Goal: Task Accomplishment & Management: Use online tool/utility

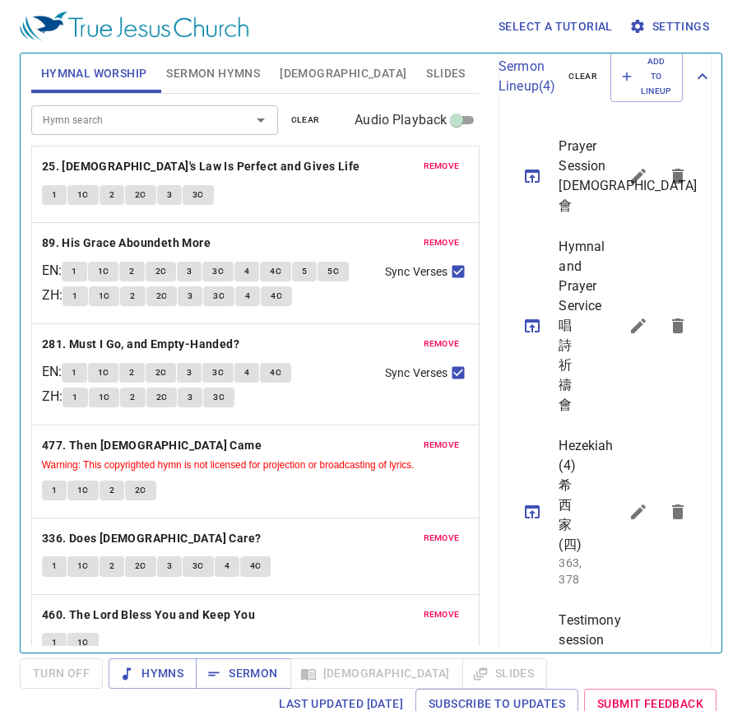
scroll to position [655, 0]
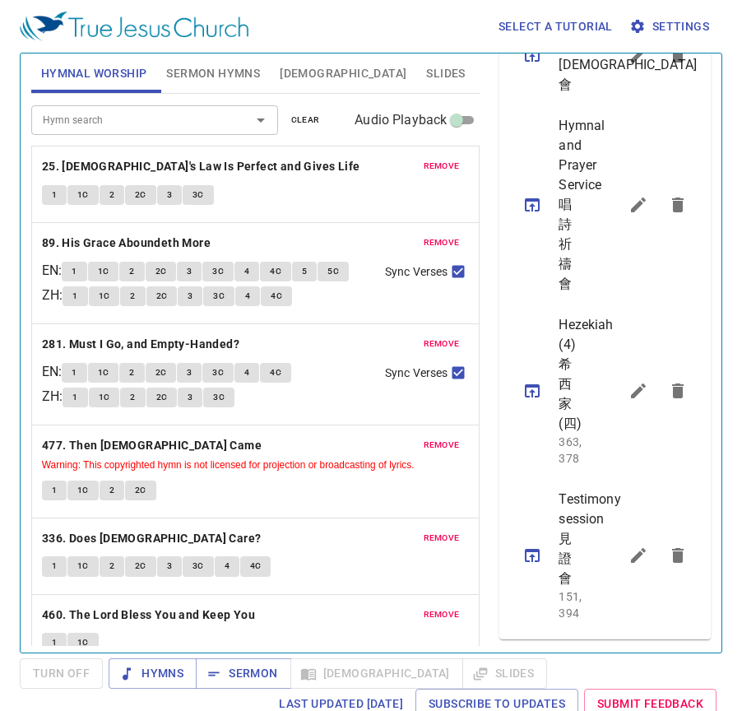
click at [535, 545] on icon "sermon lineup list" at bounding box center [532, 555] width 20 height 20
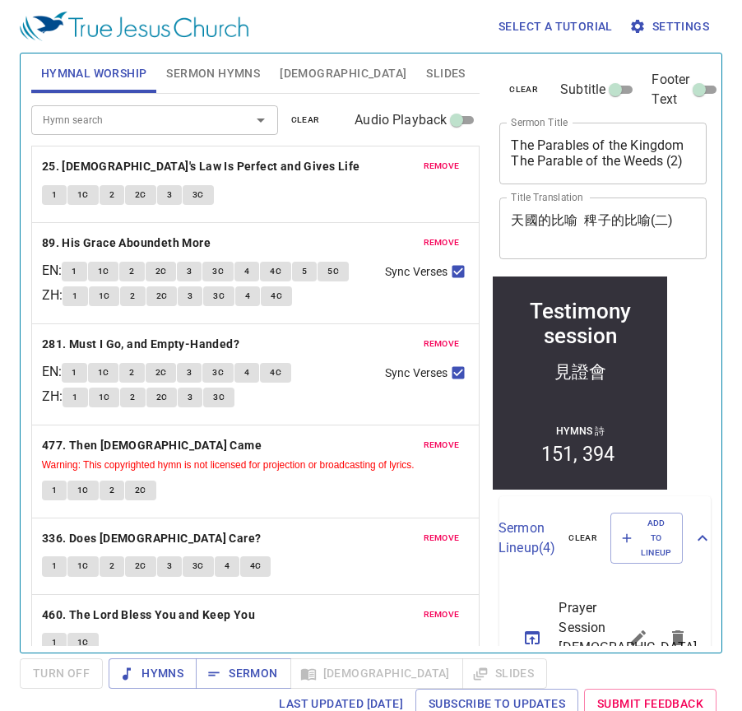
scroll to position [0, 0]
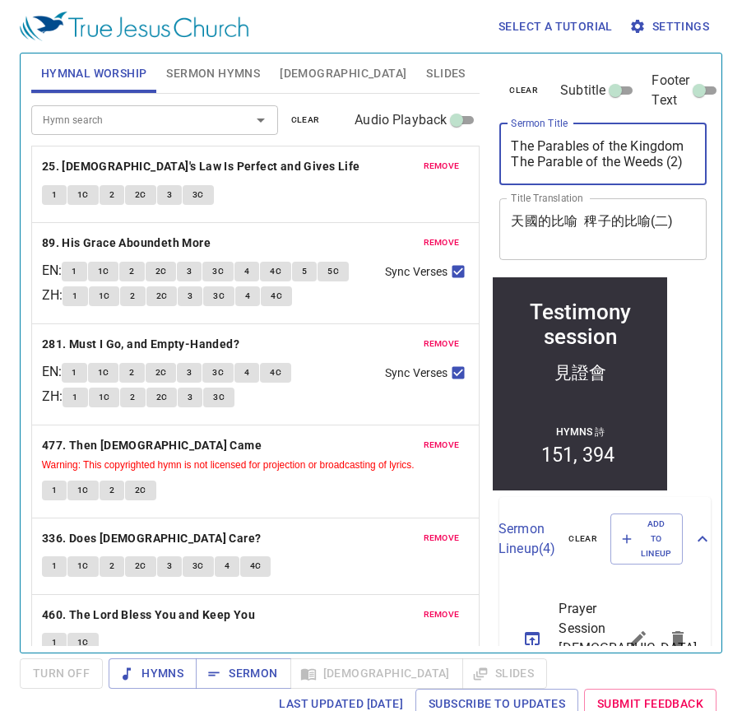
drag, startPoint x: 512, startPoint y: 147, endPoint x: 633, endPoint y: 150, distance: 120.9
click at [633, 150] on textarea "Testimony session" at bounding box center [603, 153] width 184 height 31
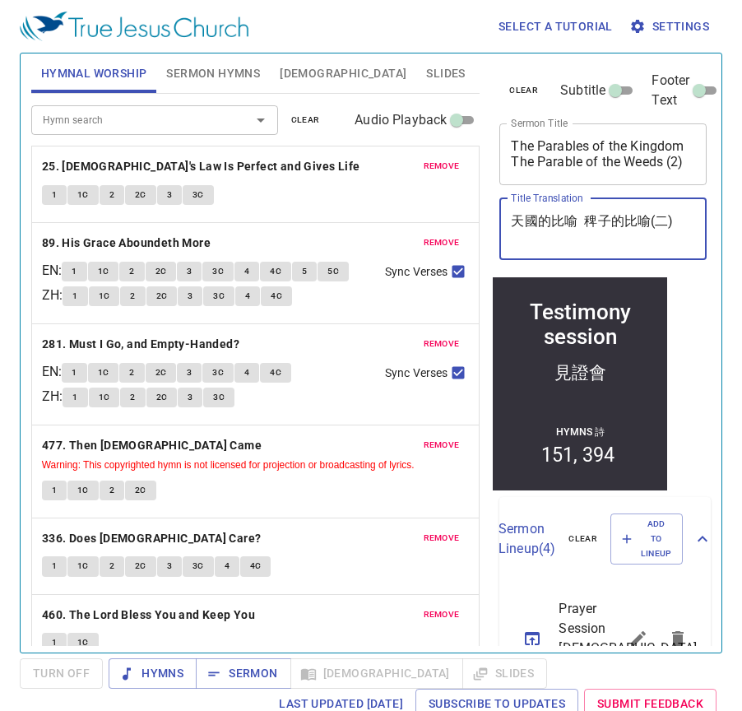
drag, startPoint x: 514, startPoint y: 221, endPoint x: 551, endPoint y: 220, distance: 37.1
click at [551, 220] on textarea "見證會" at bounding box center [603, 228] width 184 height 31
drag, startPoint x: 521, startPoint y: 211, endPoint x: 563, endPoint y: 230, distance: 46.4
click at [563, 230] on textarea "見證會" at bounding box center [603, 228] width 184 height 31
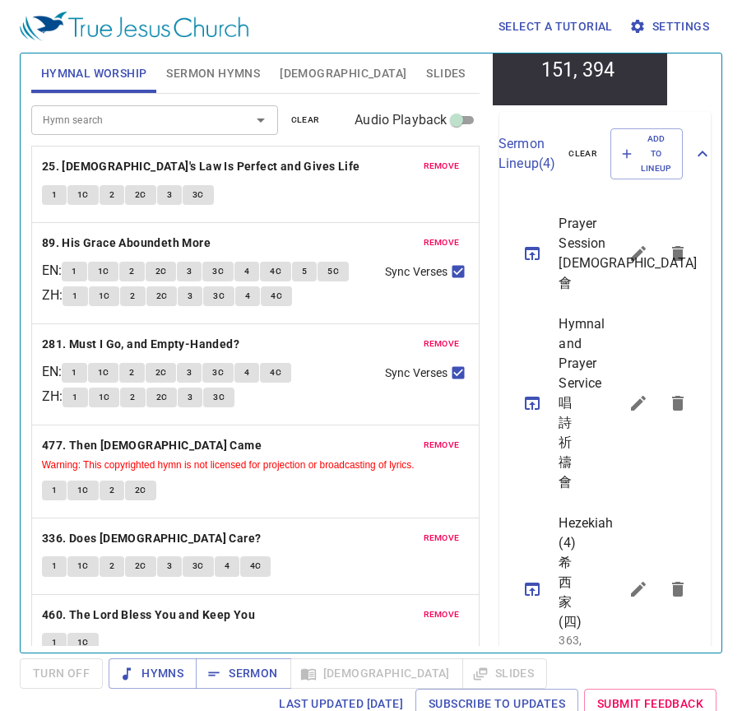
scroll to position [411, 0]
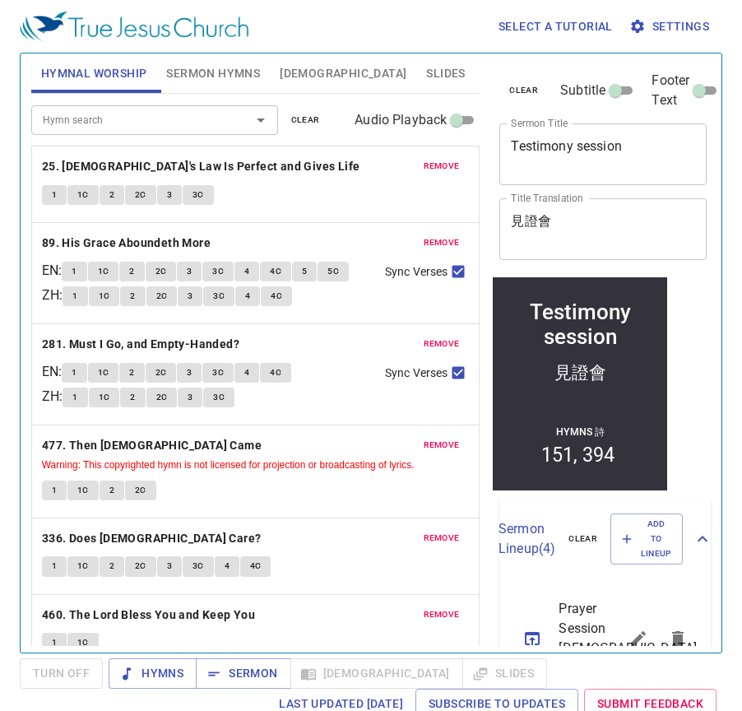
click at [300, 119] on span "clear" at bounding box center [305, 120] width 29 height 15
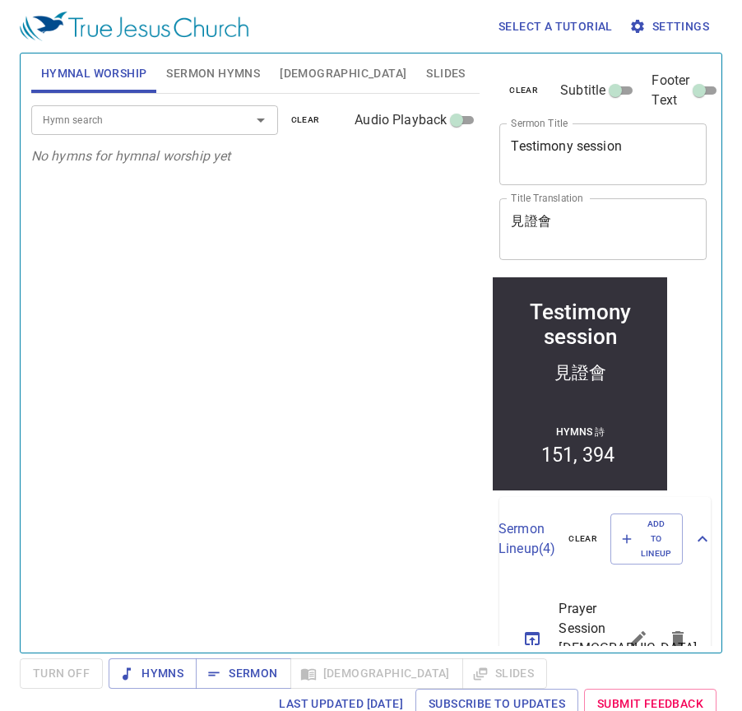
click at [524, 83] on span "clear" at bounding box center [523, 90] width 29 height 15
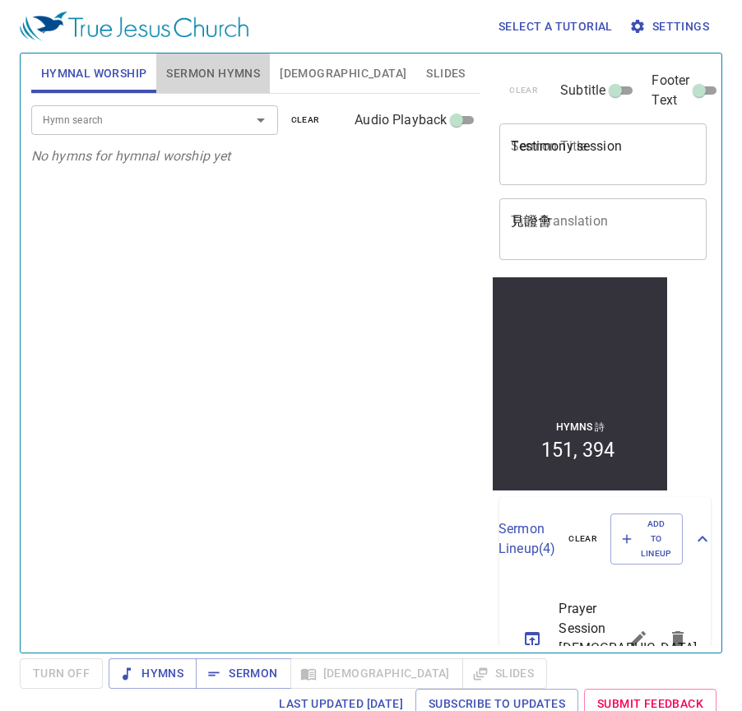
click at [206, 72] on span "Sermon Hymns" at bounding box center [213, 73] width 94 height 21
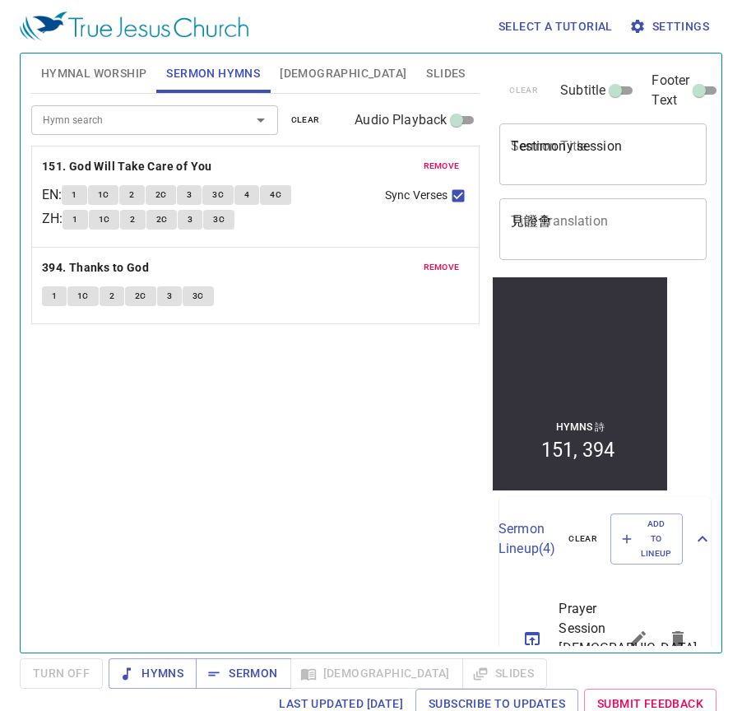
click at [305, 118] on span "clear" at bounding box center [305, 120] width 29 height 15
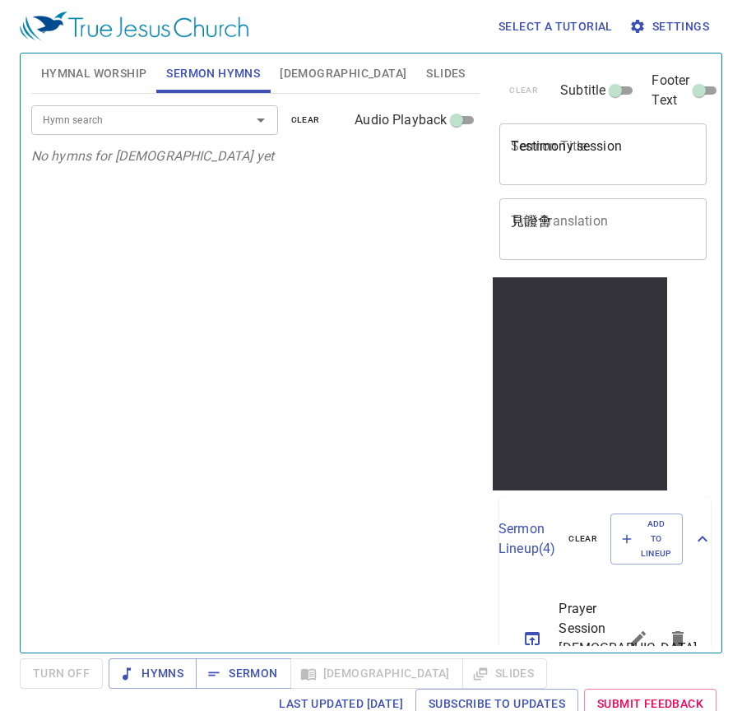
click at [301, 67] on span "[DEMOGRAPHIC_DATA]" at bounding box center [343, 73] width 127 height 21
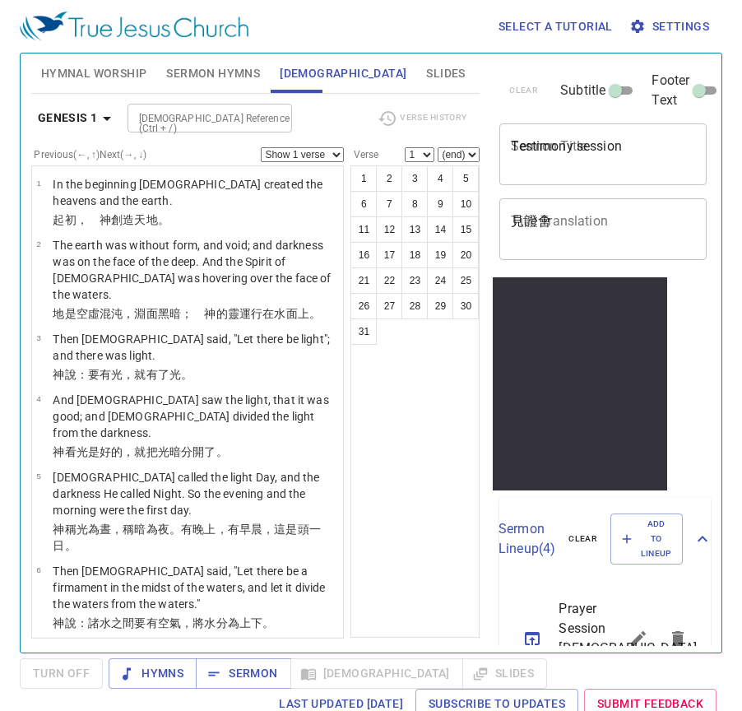
click at [232, 67] on span "Sermon Hymns" at bounding box center [213, 73] width 94 height 21
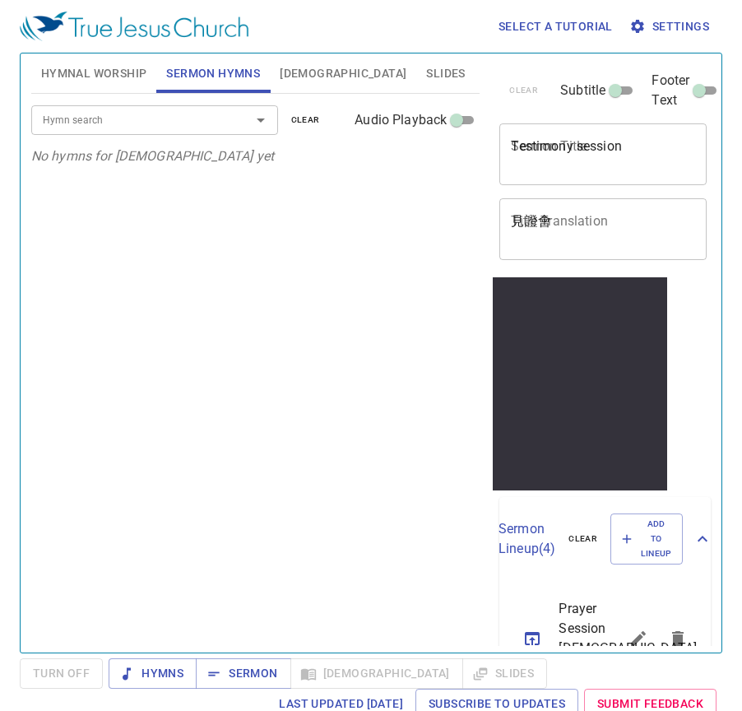
click at [100, 67] on span "Hymnal Worship" at bounding box center [94, 73] width 106 height 21
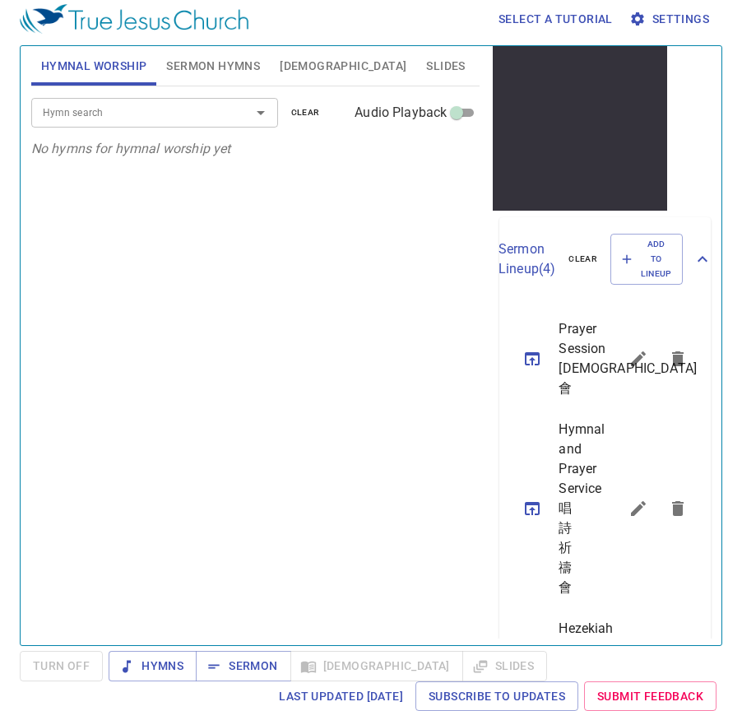
scroll to position [411, 0]
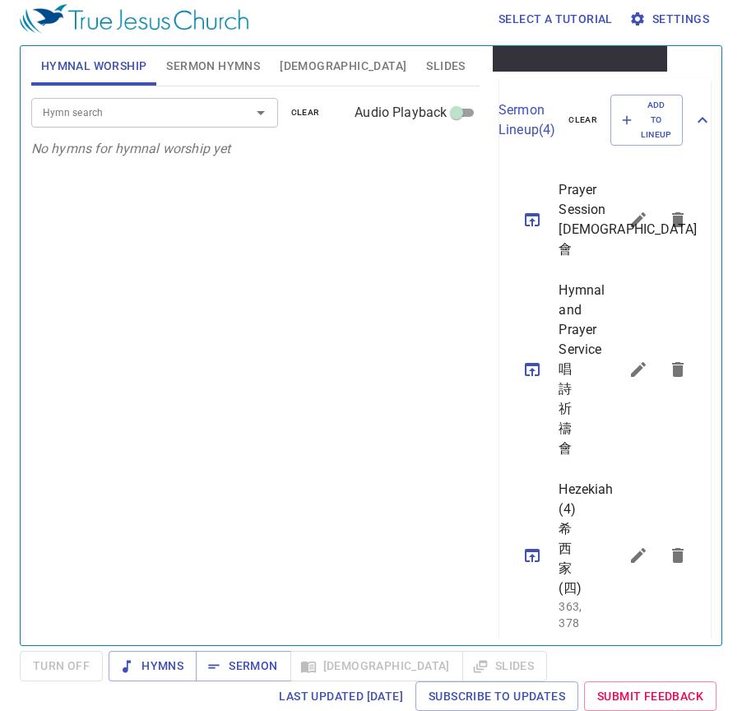
click at [529, 229] on icon "sermon lineup list" at bounding box center [532, 220] width 20 height 20
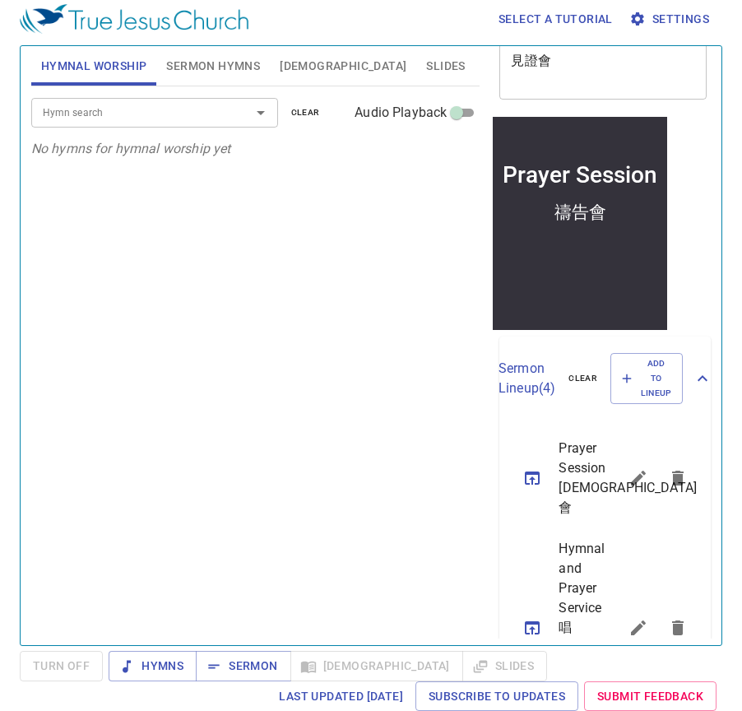
scroll to position [0, 0]
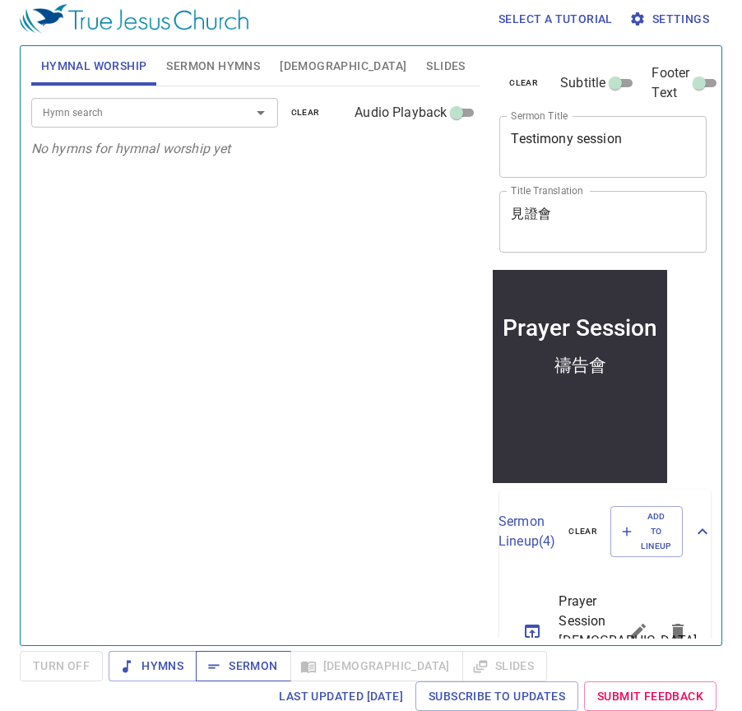
click at [230, 665] on span "Sermon" at bounding box center [243, 666] width 68 height 21
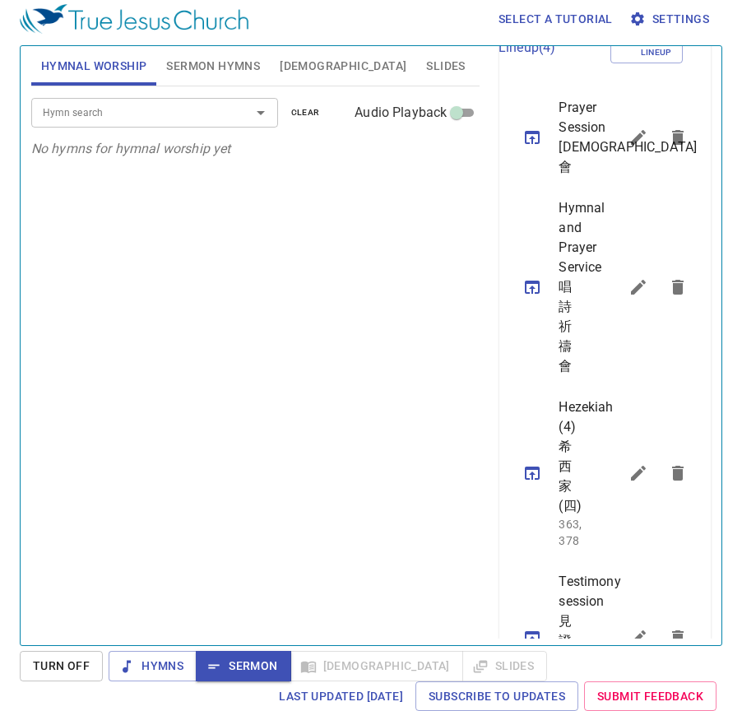
scroll to position [623, 0]
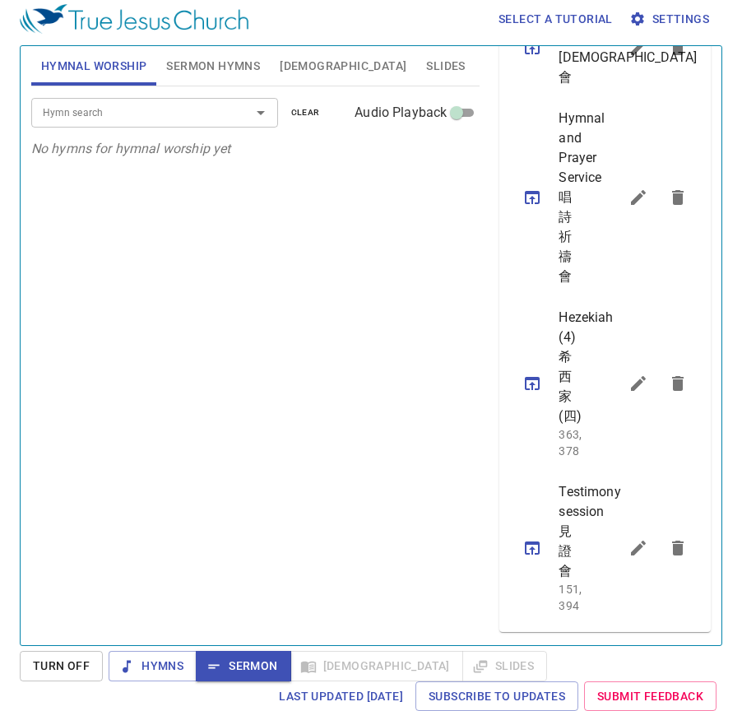
click at [673, 538] on icon "sermon lineup list" at bounding box center [678, 548] width 20 height 20
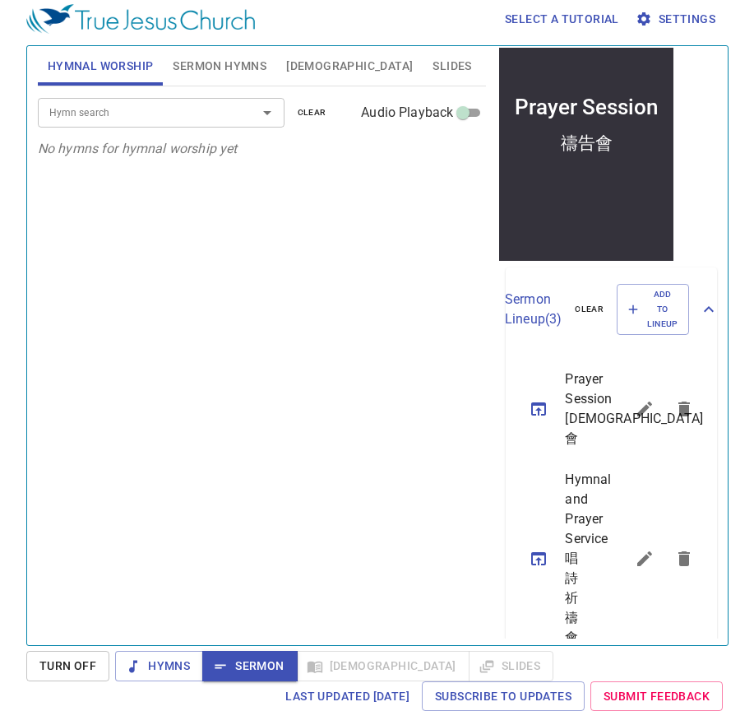
scroll to position [469, 0]
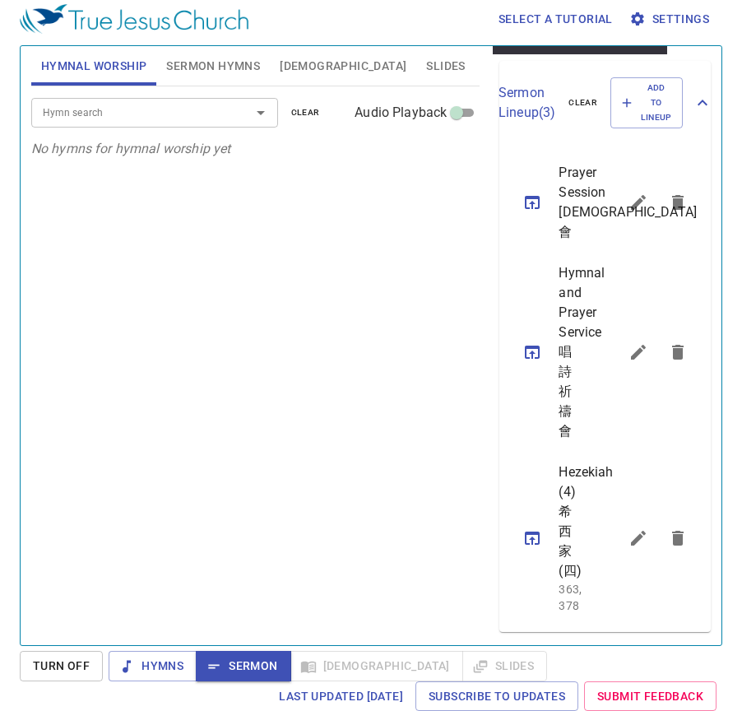
click at [628, 528] on icon "sermon lineup list" at bounding box center [638, 538] width 20 height 20
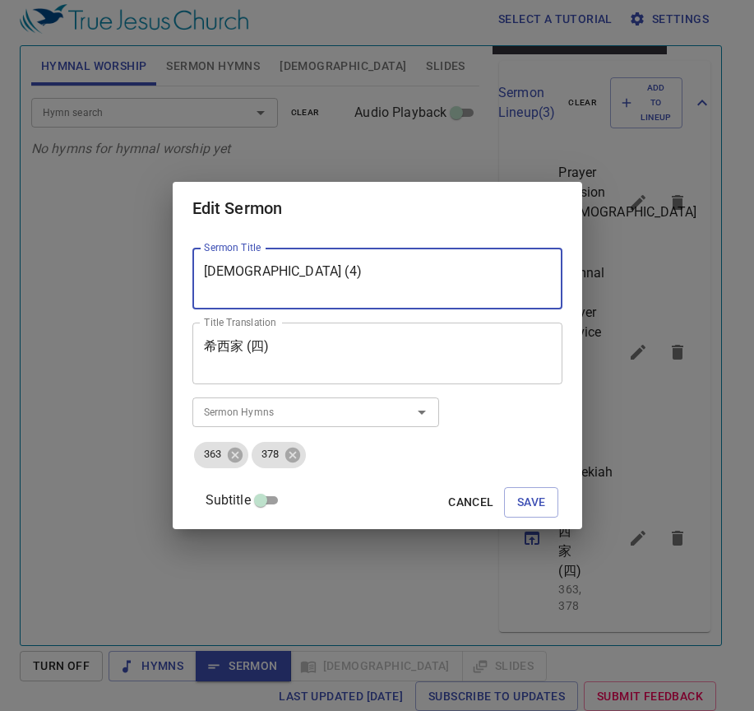
drag, startPoint x: 282, startPoint y: 257, endPoint x: 116, endPoint y: 245, distance: 166.6
click at [116, 245] on div "Edit Sermon Sermon Title Hezekiah (4) Sermon Title Title Translation 希西家 (四) Ti…" at bounding box center [377, 355] width 754 height 711
type textarea "Test"
paste textarea "Testimony Session 見證會"
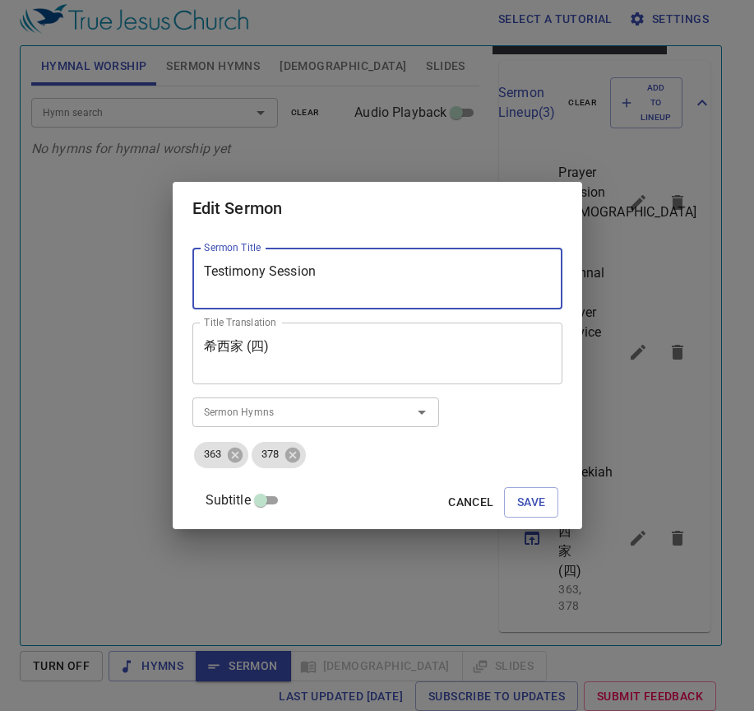
type textarea "Testimony Session"
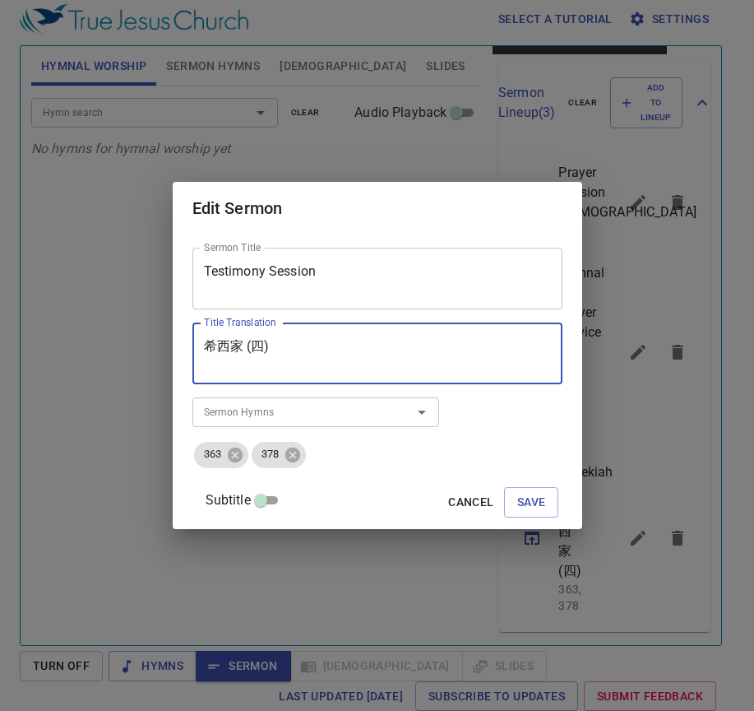
paste textarea "見證會"
type textarea "見證會"
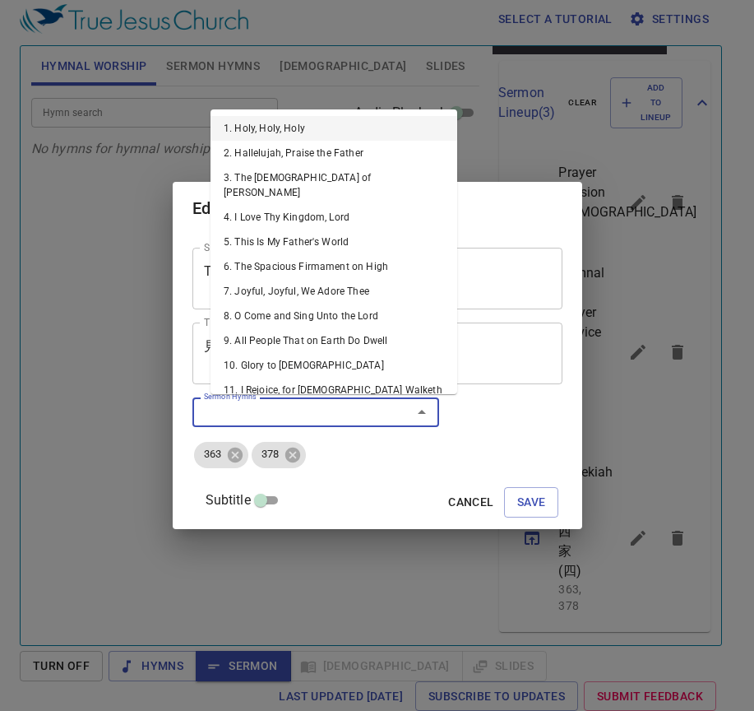
click at [274, 410] on input "Sermon Hymns" at bounding box center [291, 411] width 188 height 19
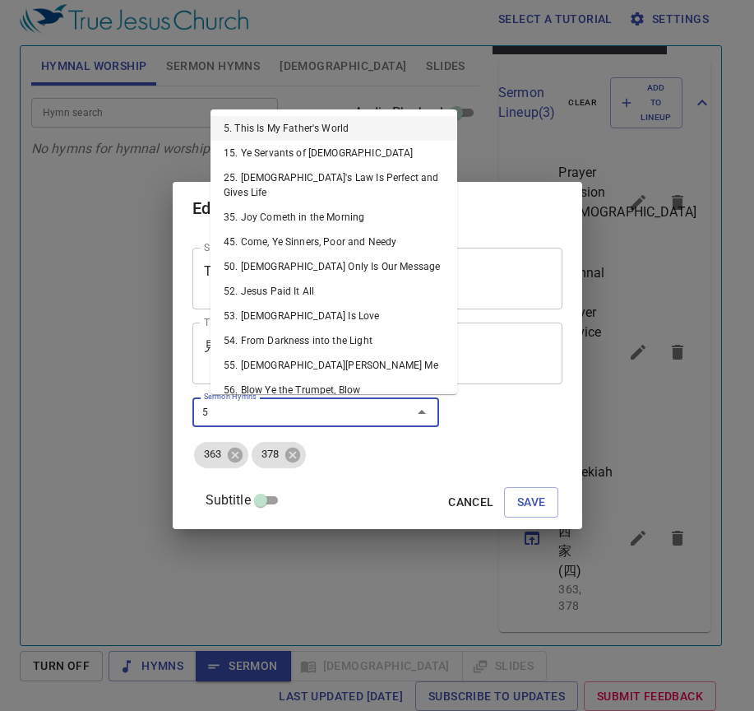
type input "58"
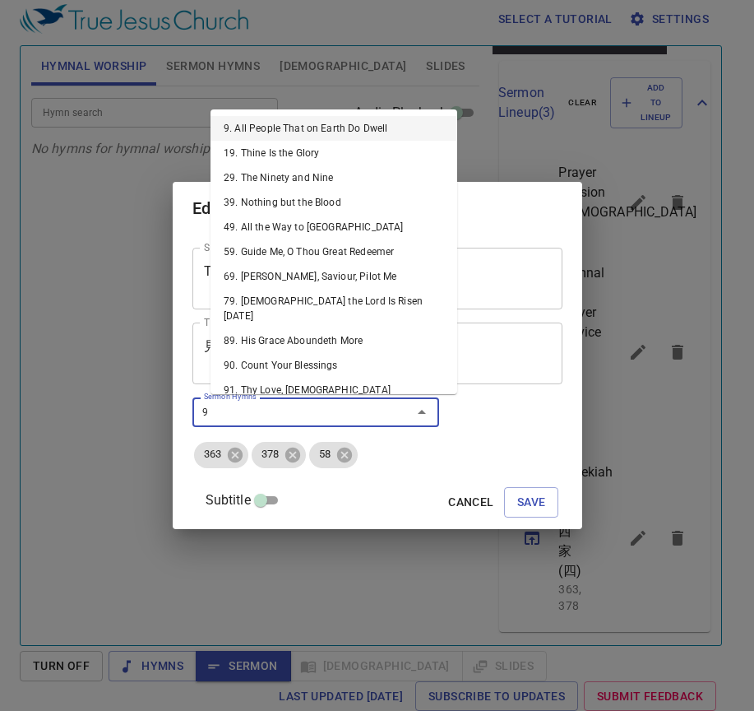
type input "96"
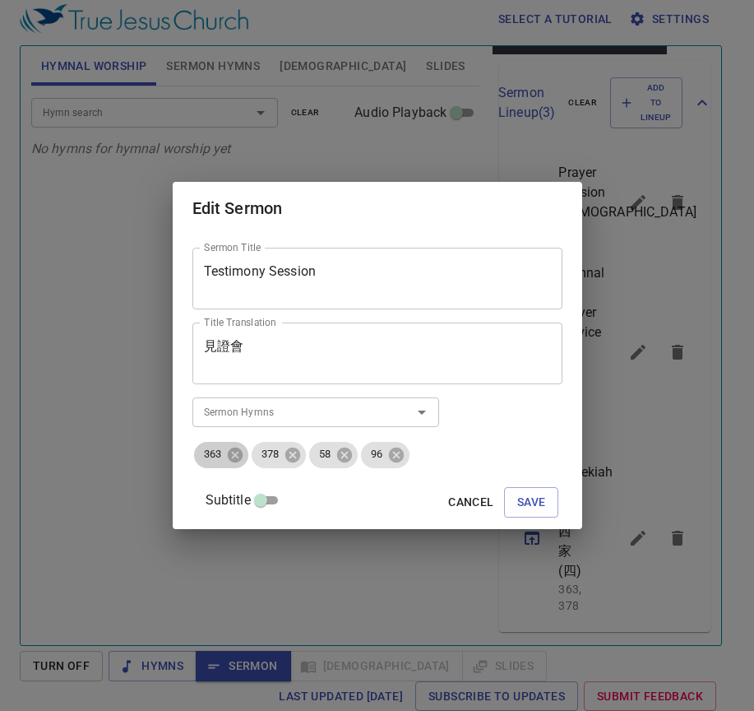
click at [248, 444] on div "363" at bounding box center [221, 455] width 54 height 26
click at [244, 449] on icon at bounding box center [235, 455] width 18 height 18
click at [517, 500] on span "Save" at bounding box center [531, 502] width 29 height 21
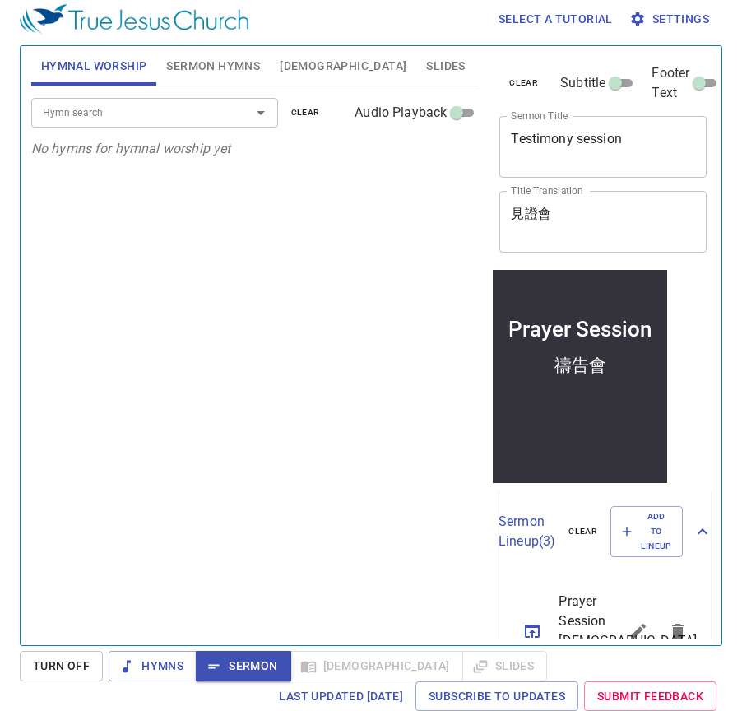
click at [188, 115] on input "Hymn search" at bounding box center [130, 112] width 188 height 19
click at [114, 117] on input "Hymn search" at bounding box center [130, 112] width 188 height 19
click at [46, 111] on input "Hymn search" at bounding box center [130, 112] width 188 height 19
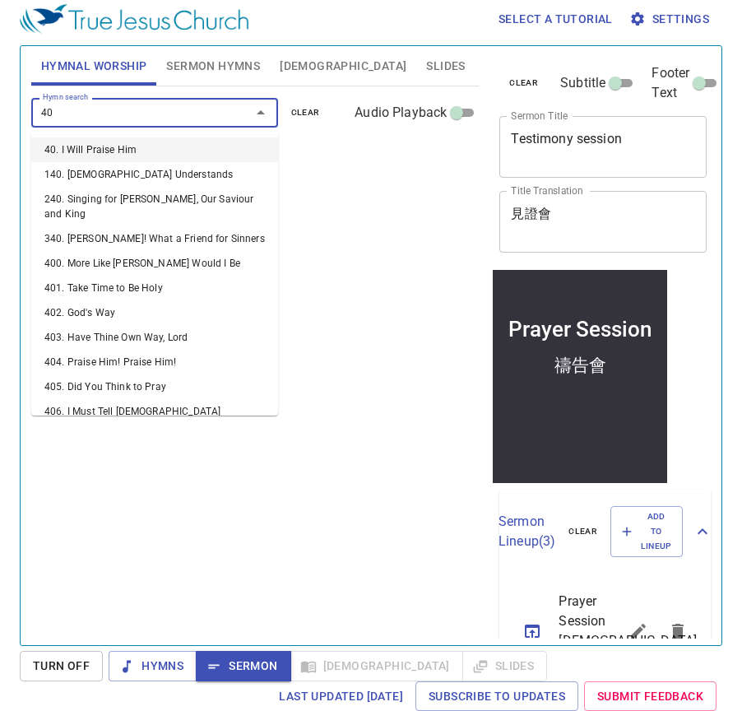
type input "406"
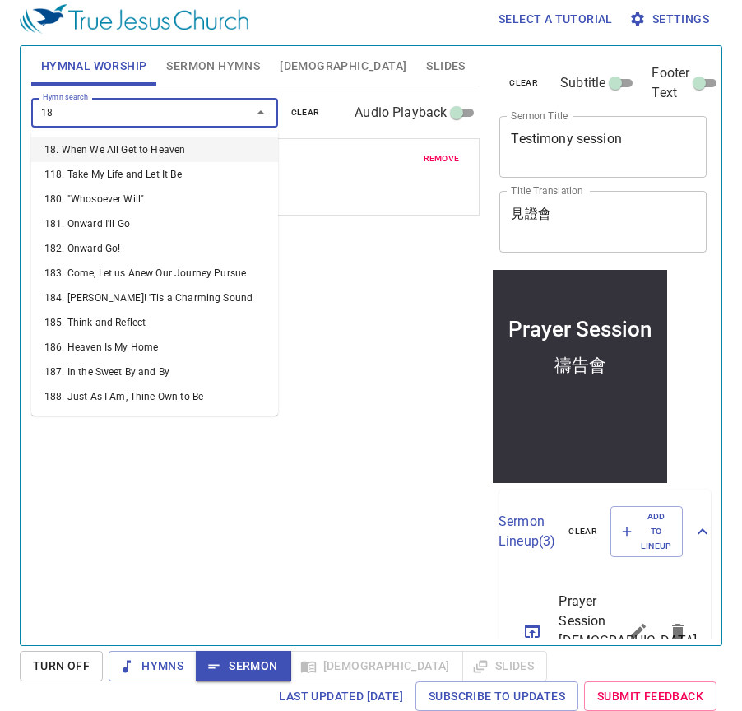
type input "182"
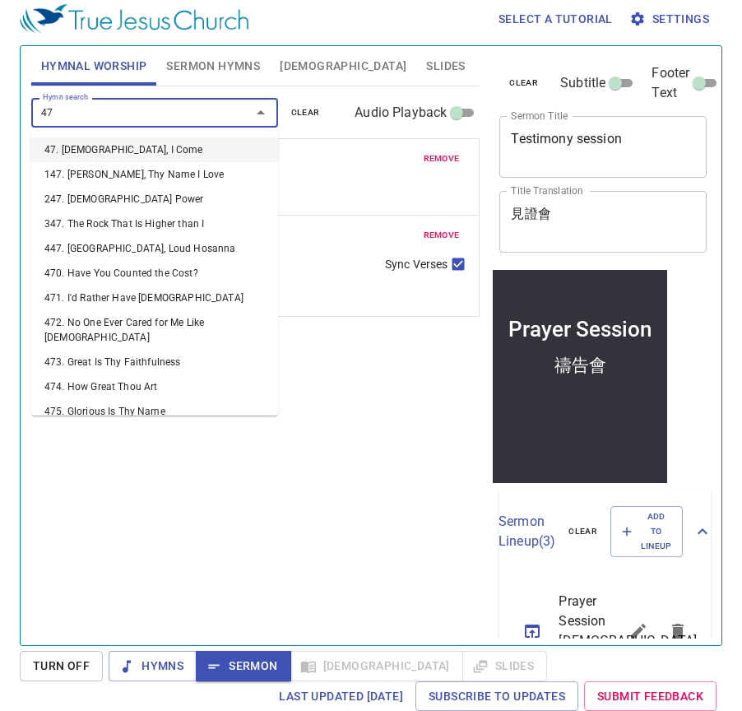
type input "478"
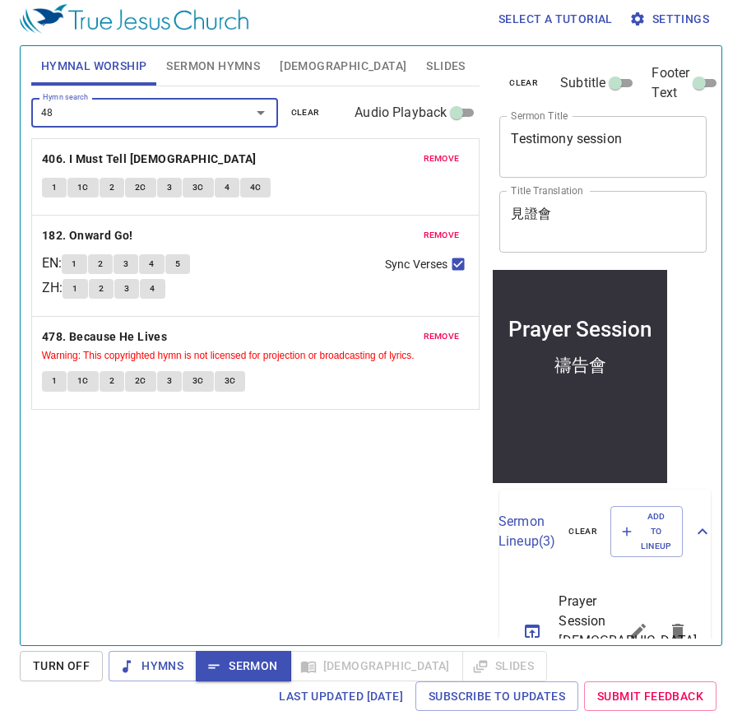
type input "482"
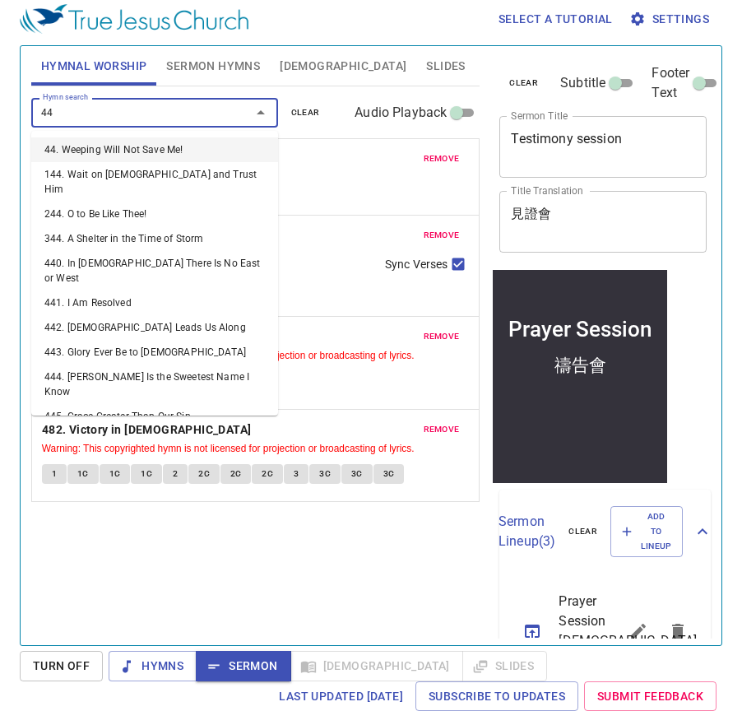
type input "442"
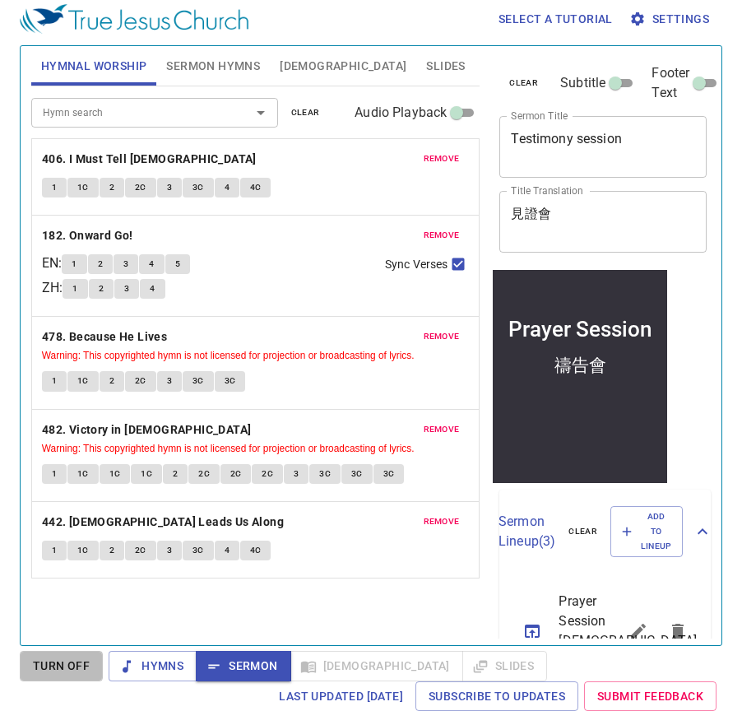
click at [0, 0] on span "Turn Off" at bounding box center [0, 0] width 0 height 0
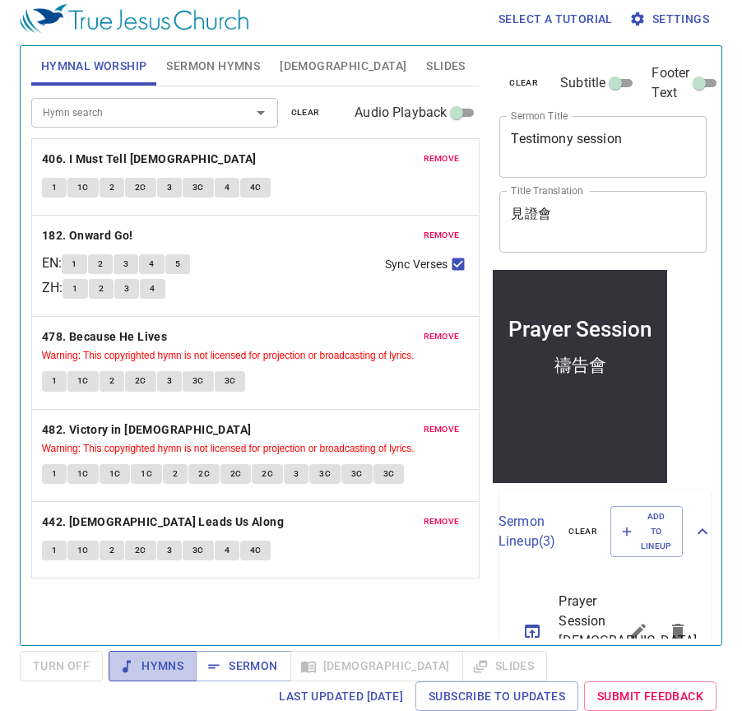
click at [0, 0] on span "Hymns" at bounding box center [0, 0] width 0 height 0
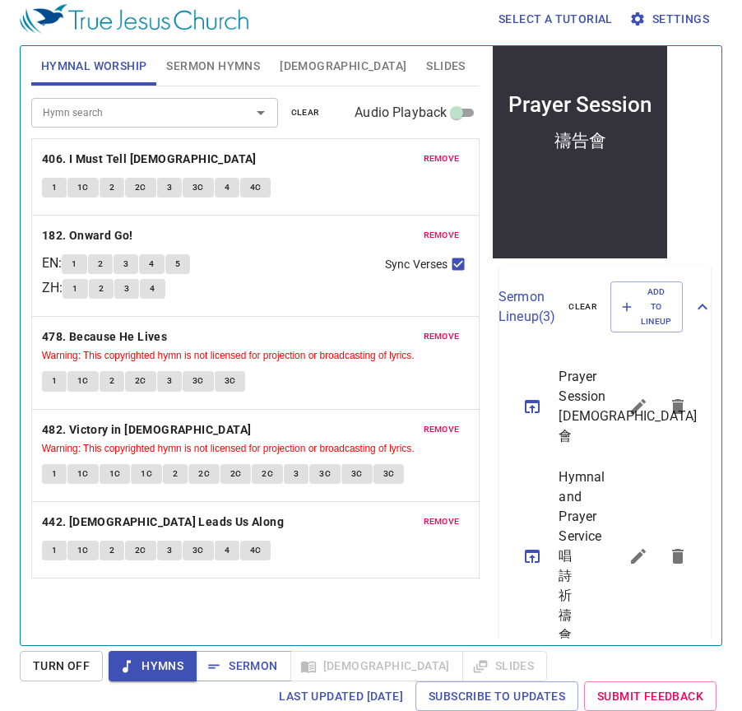
scroll to position [449, 0]
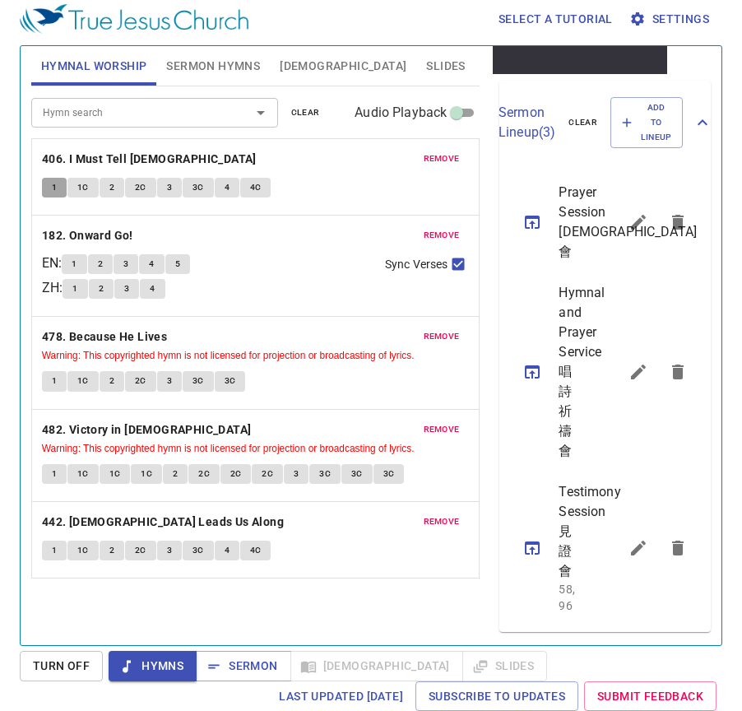
click at [46, 192] on button "1" at bounding box center [54, 188] width 25 height 20
click at [76, 157] on b "406. I Must Tell [DEMOGRAPHIC_DATA]" at bounding box center [149, 159] width 215 height 21
drag, startPoint x: 102, startPoint y: 156, endPoint x: 109, endPoint y: 180, distance: 25.0
click at [103, 157] on b "406. I Must Tell [DEMOGRAPHIC_DATA]" at bounding box center [149, 159] width 215 height 21
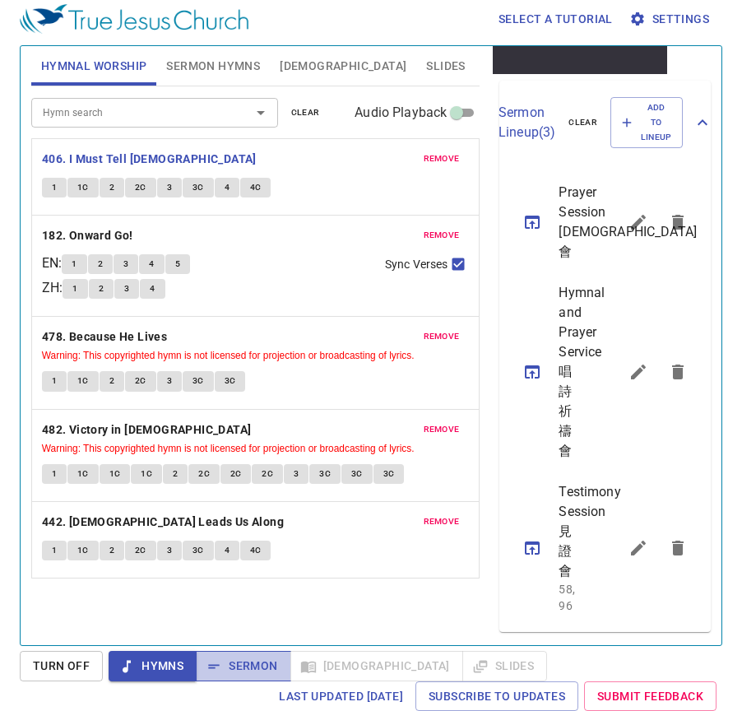
click at [233, 673] on span "Sermon" at bounding box center [243, 666] width 68 height 21
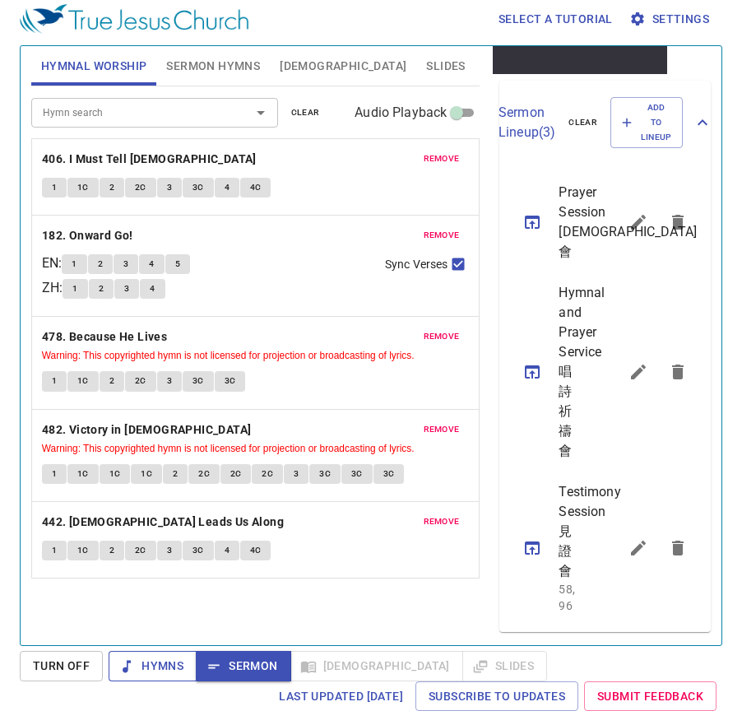
click at [0, 0] on span "Hymns" at bounding box center [0, 0] width 0 height 0
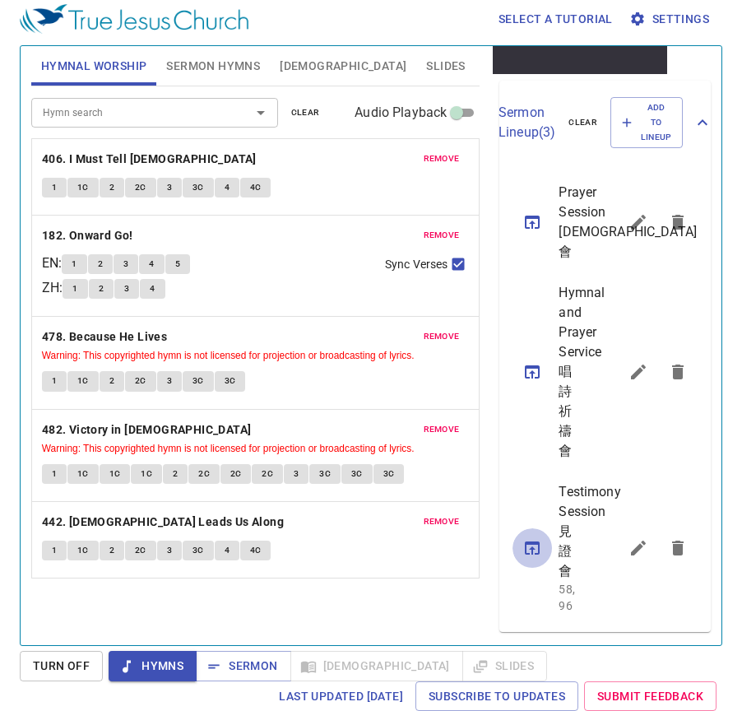
click at [0, 0] on icon "sermon lineup list" at bounding box center [0, 0] width 0 height 0
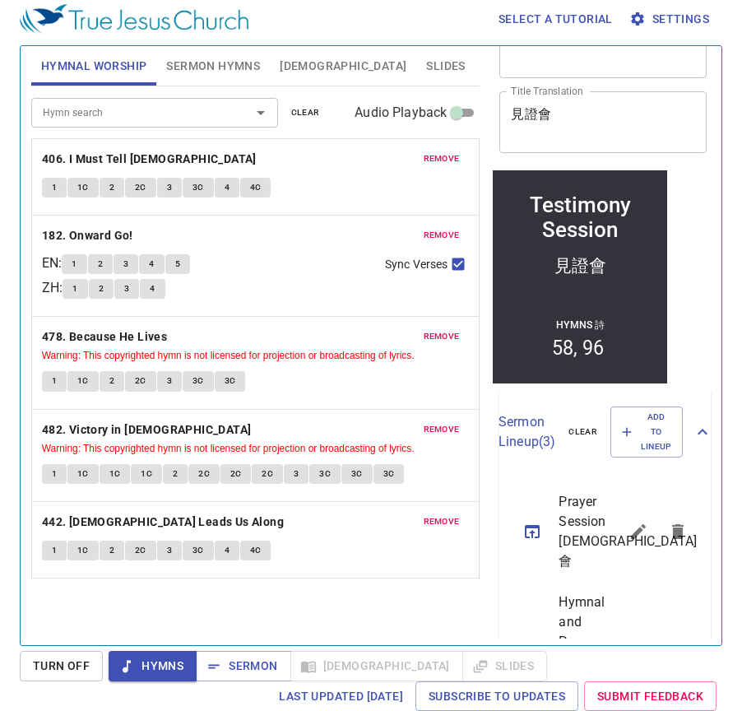
scroll to position [0, 0]
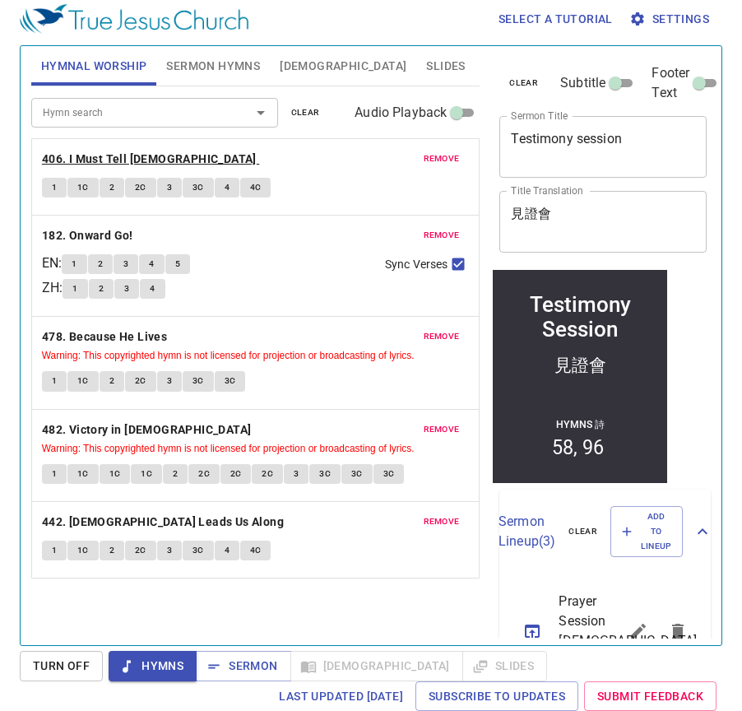
click at [97, 155] on b "406. I Must Tell [DEMOGRAPHIC_DATA]" at bounding box center [149, 159] width 215 height 21
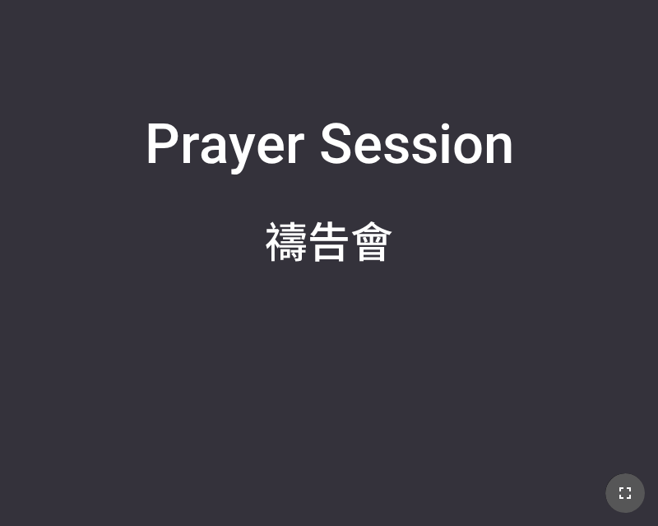
click at [616, 489] on icon "button" at bounding box center [625, 493] width 20 height 20
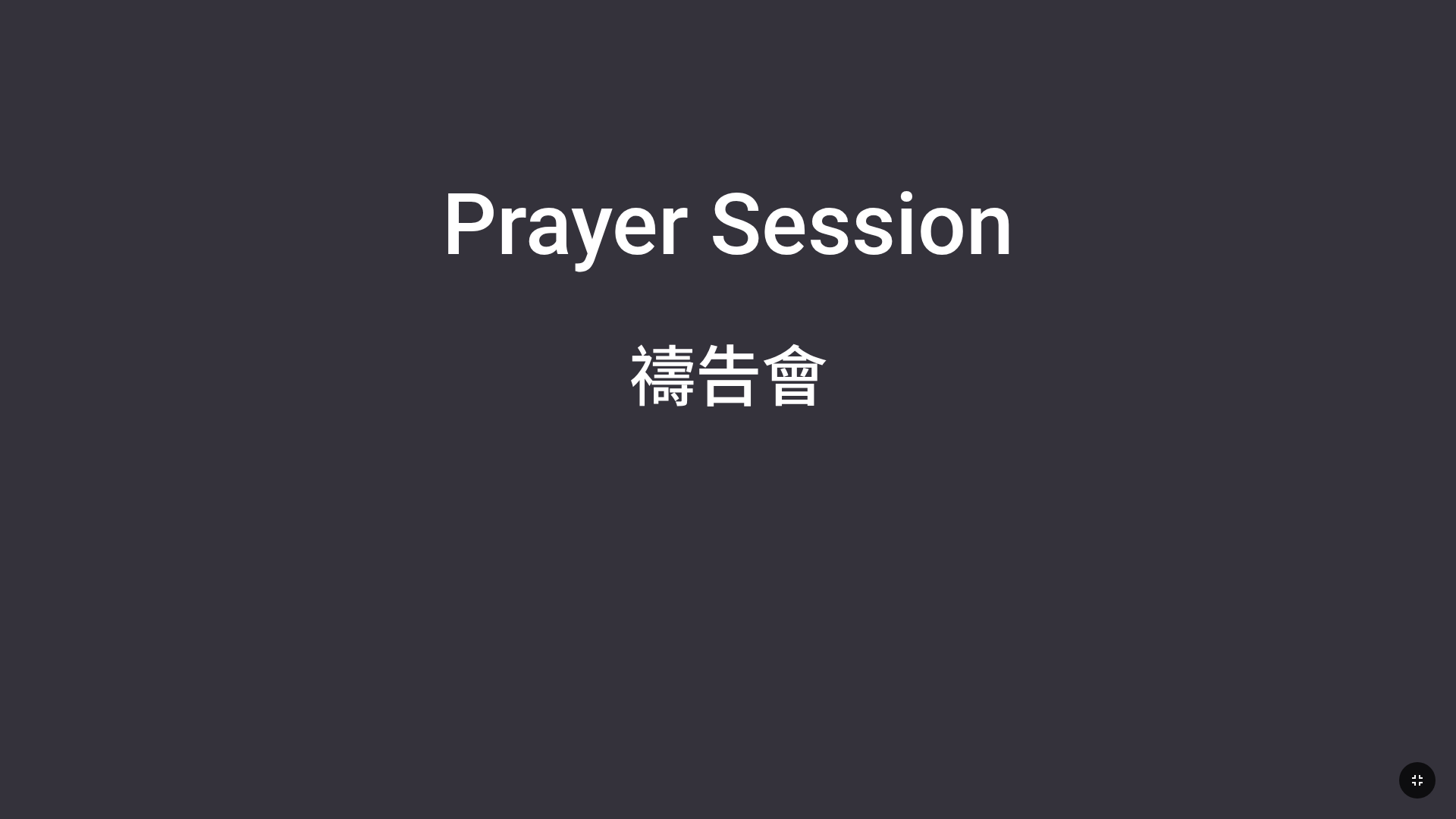
click at [606, 474] on div at bounding box center [728, 496] width 1425 height 63
click at [606, 484] on button "button" at bounding box center [1417, 780] width 36 height 36
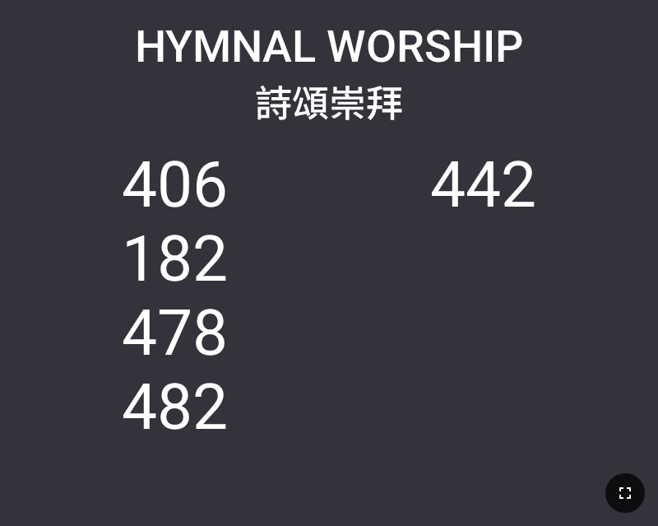
click at [631, 494] on icon "button" at bounding box center [625, 493] width 20 height 20
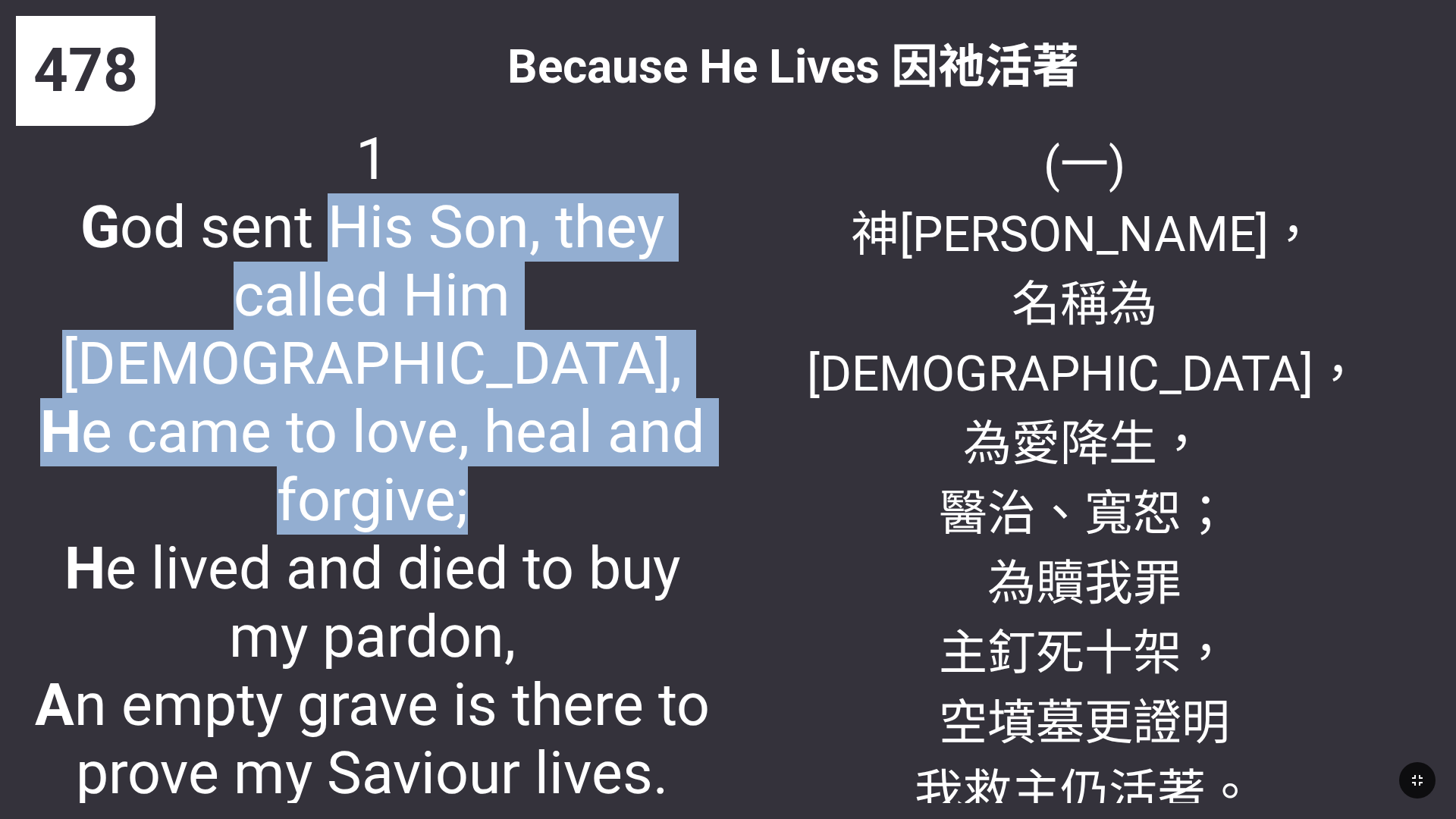
drag, startPoint x: 336, startPoint y: 230, endPoint x: 621, endPoint y: 433, distance: 349.9
click at [605, 456] on span "1 G od sent His Son, they called Him Jesus, H e came to love, heal and forgive;…" at bounding box center [372, 467] width 680 height 682
click at [606, 395] on span "1 G od sent His Son, they called Him Jesus, H e came to love, heal and forgive;…" at bounding box center [372, 467] width 680 height 682
click at [606, 258] on span "1 G od sent His Son, they called Him Jesus, H e came to love, heal and forgive;…" at bounding box center [372, 467] width 680 height 682
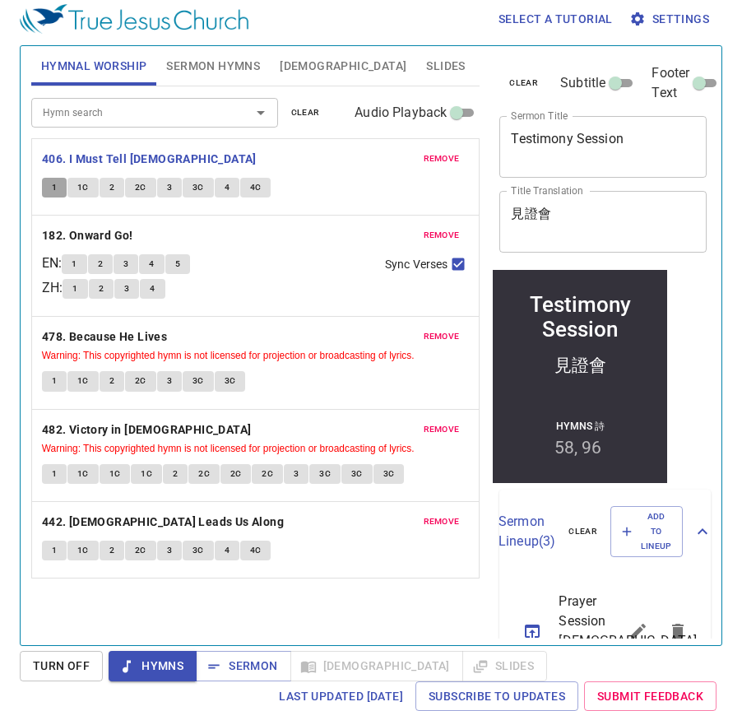
click at [58, 184] on button "1" at bounding box center [54, 188] width 25 height 20
click at [79, 189] on span "1C" at bounding box center [83, 187] width 12 height 15
click at [104, 183] on button "2" at bounding box center [112, 188] width 25 height 20
click at [141, 188] on span "2C" at bounding box center [141, 187] width 12 height 15
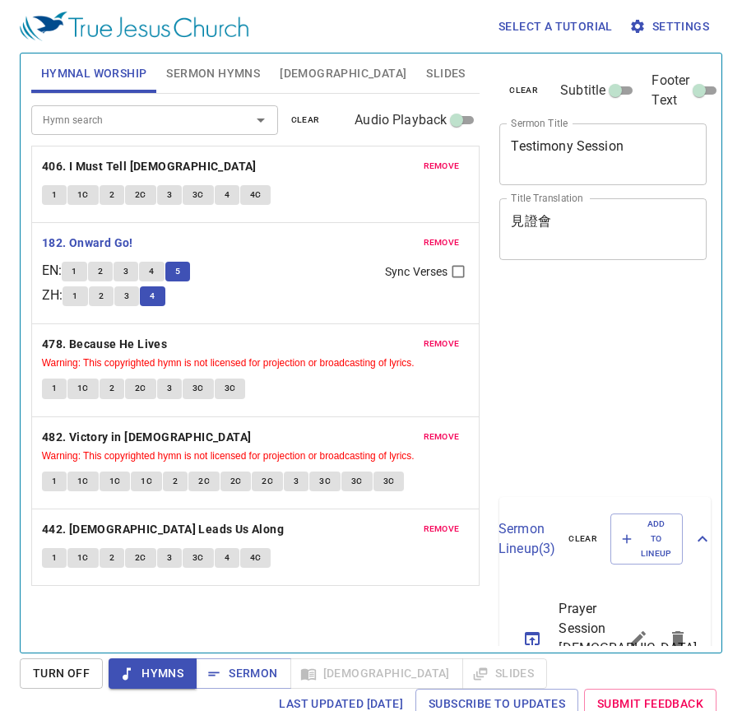
scroll to position [7, 0]
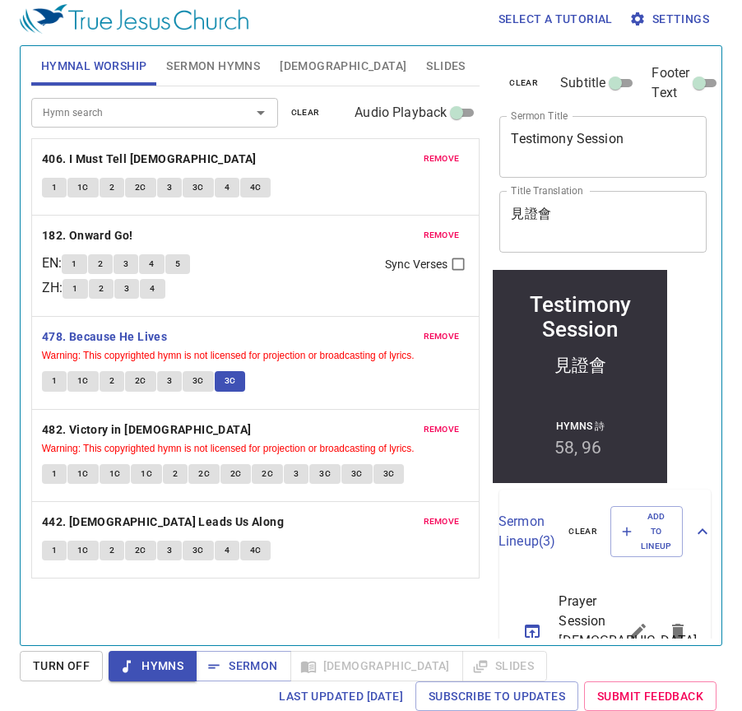
scroll to position [7, 0]
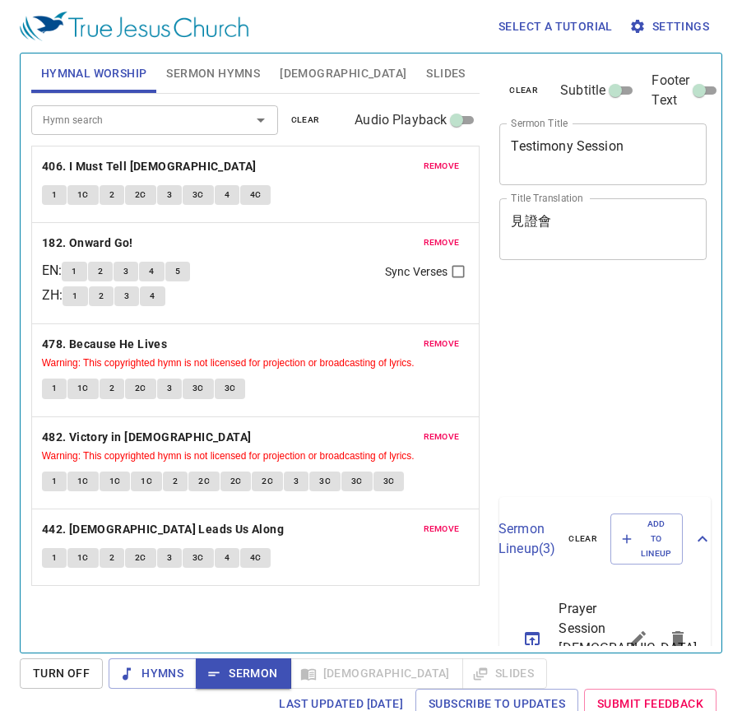
scroll to position [7, 0]
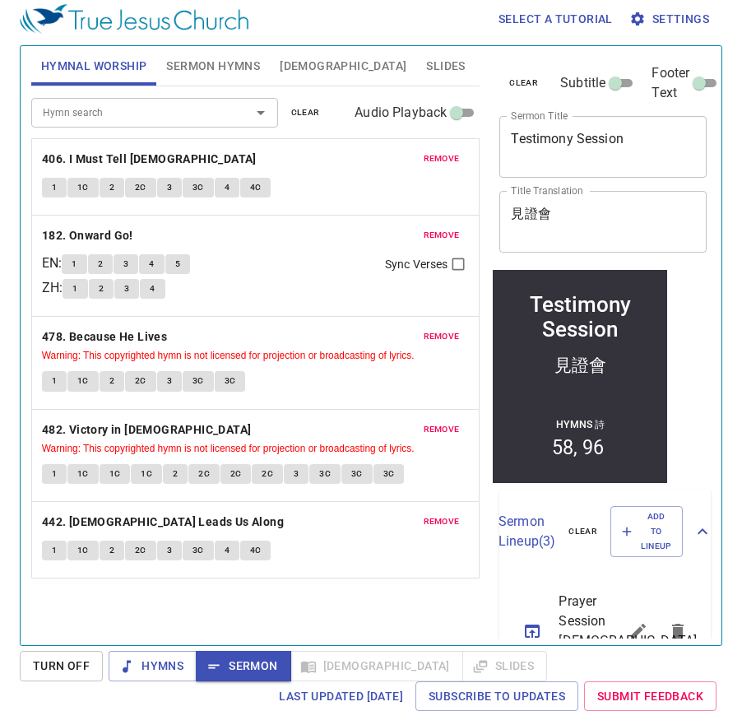
click at [202, 68] on span "Sermon Hymns" at bounding box center [213, 66] width 94 height 21
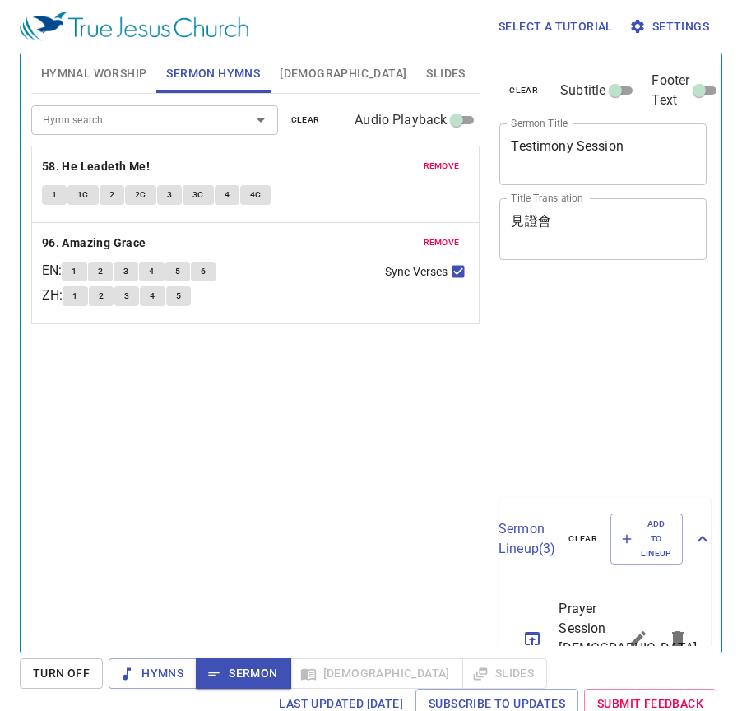
scroll to position [7, 0]
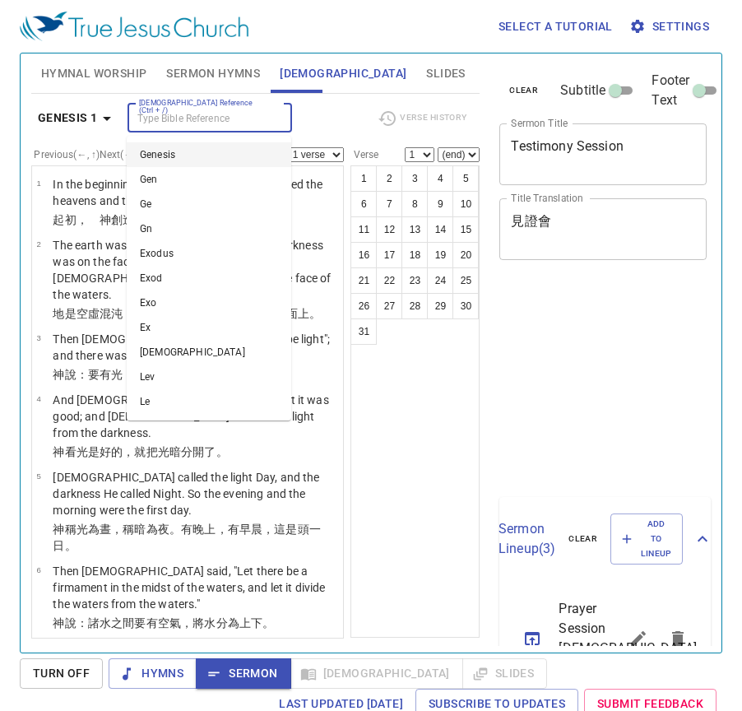
scroll to position [7, 0]
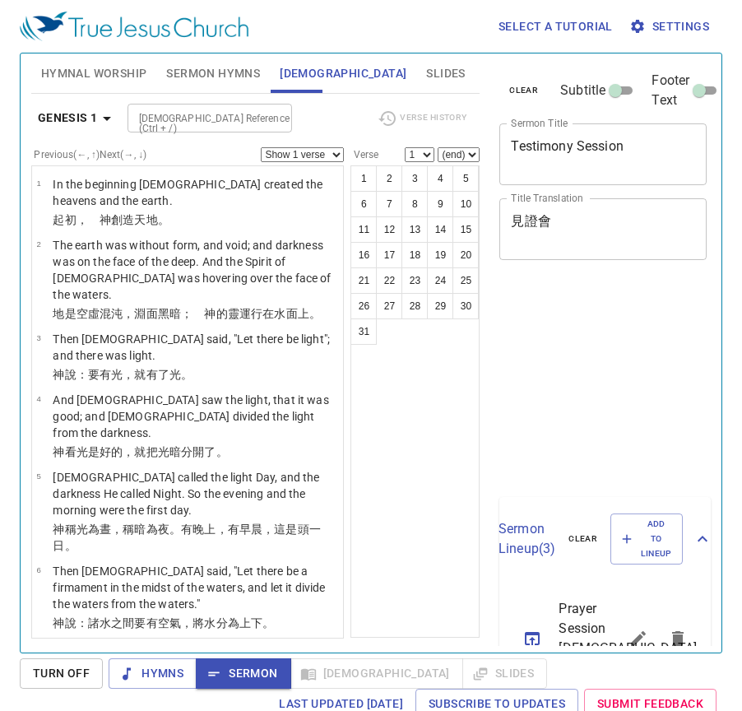
scroll to position [7, 0]
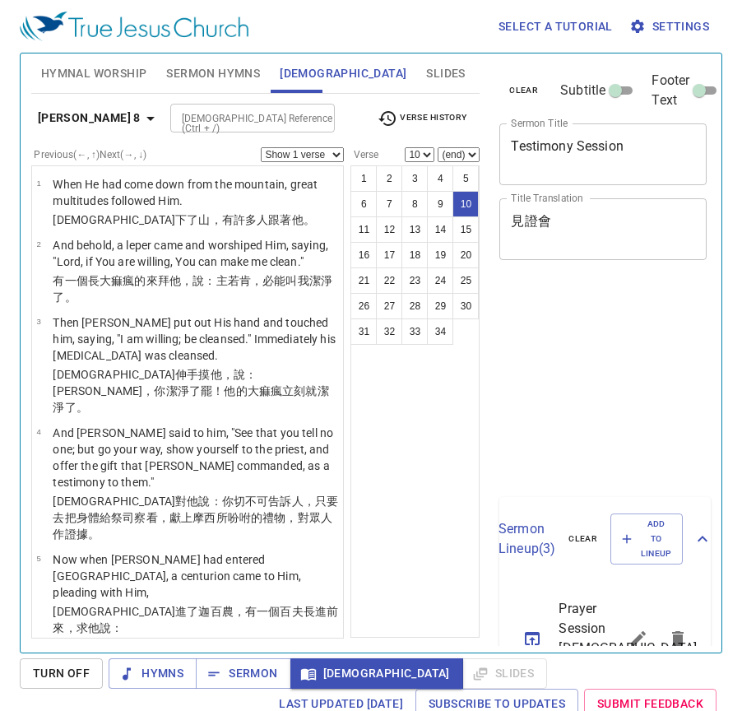
select select "10"
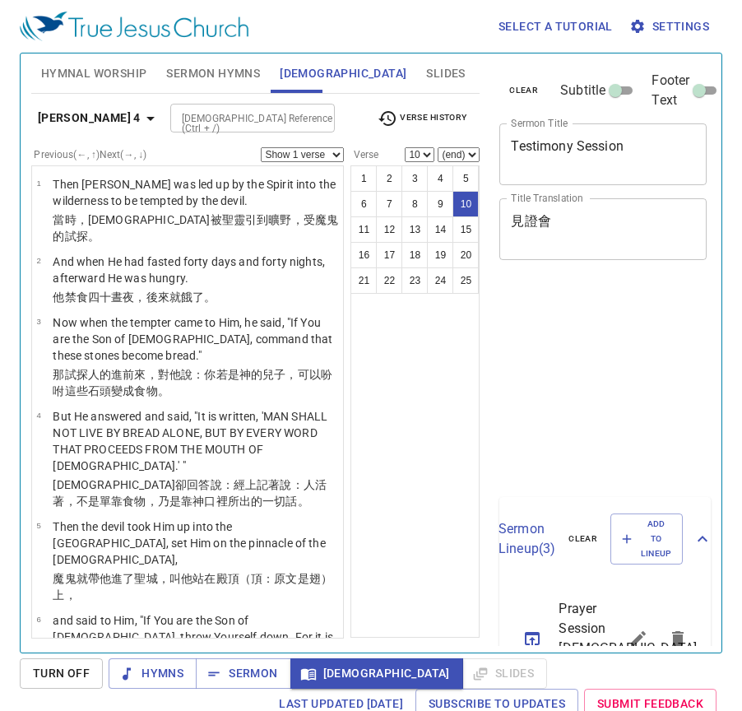
select select "10"
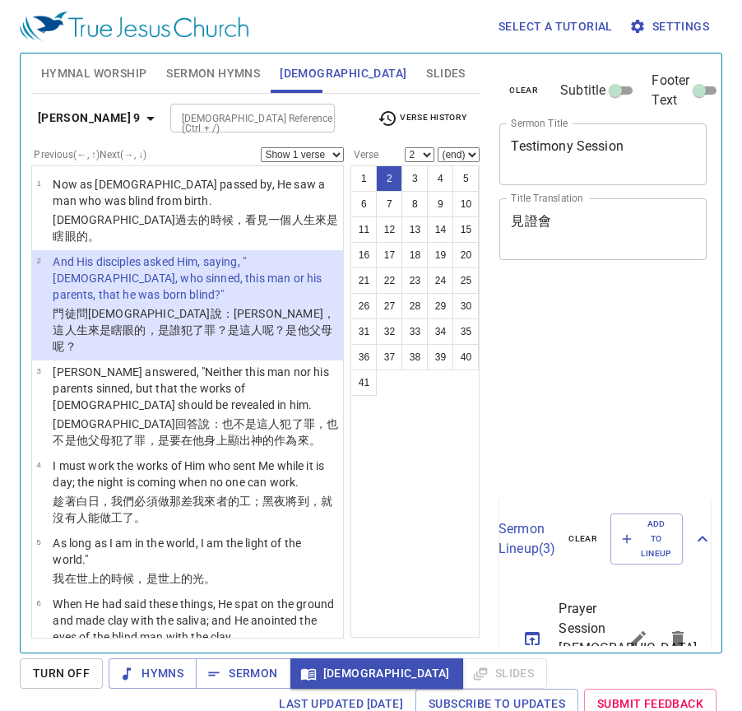
select select "2"
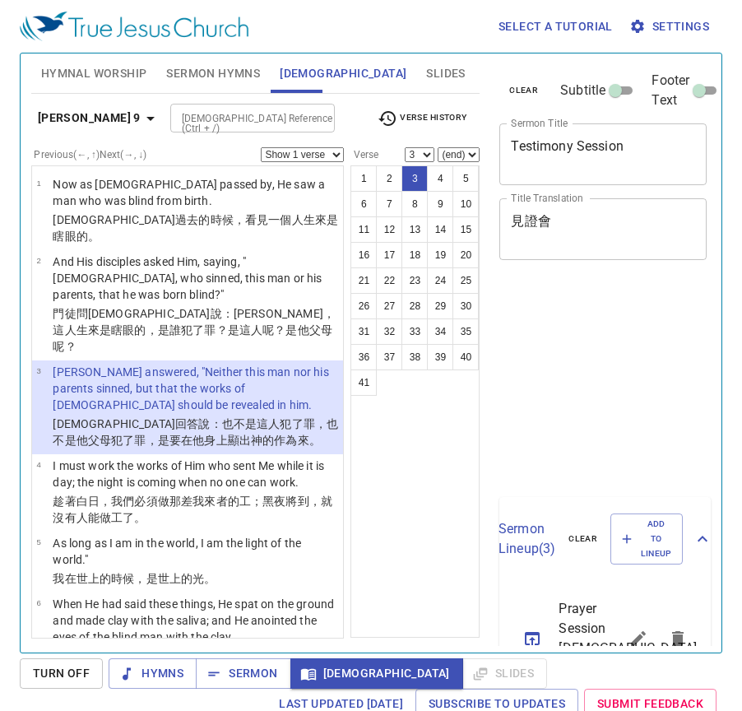
select select "3"
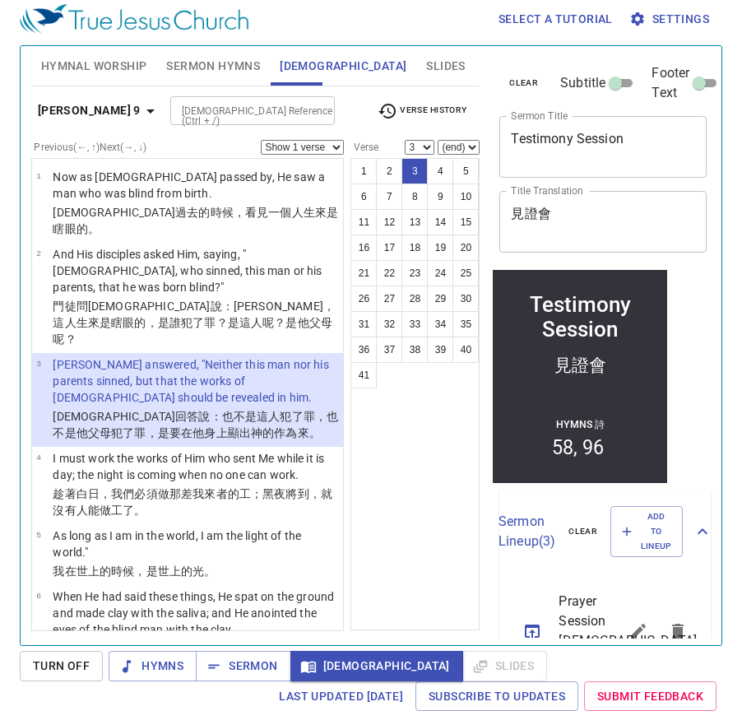
scroll to position [7, 0]
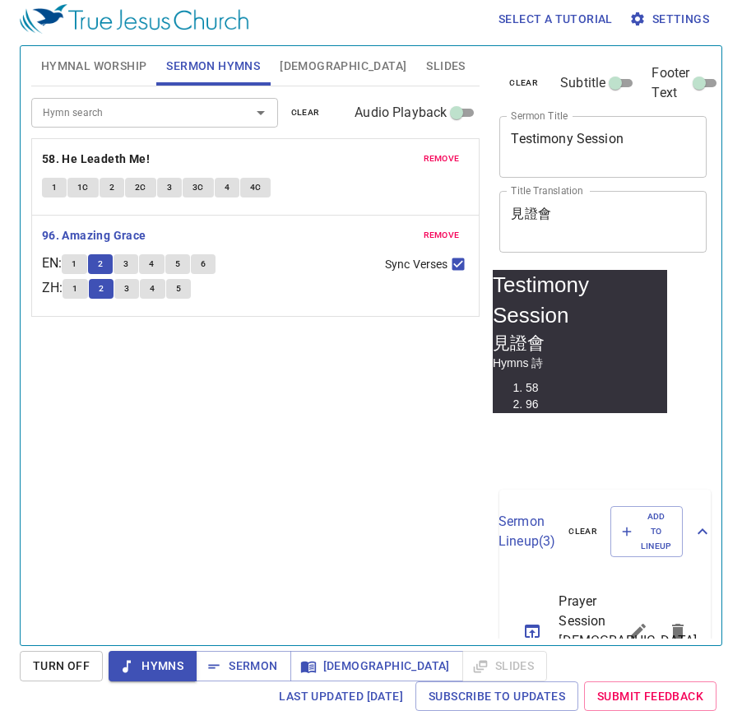
scroll to position [7, 0]
